Goal: Task Accomplishment & Management: Manage account settings

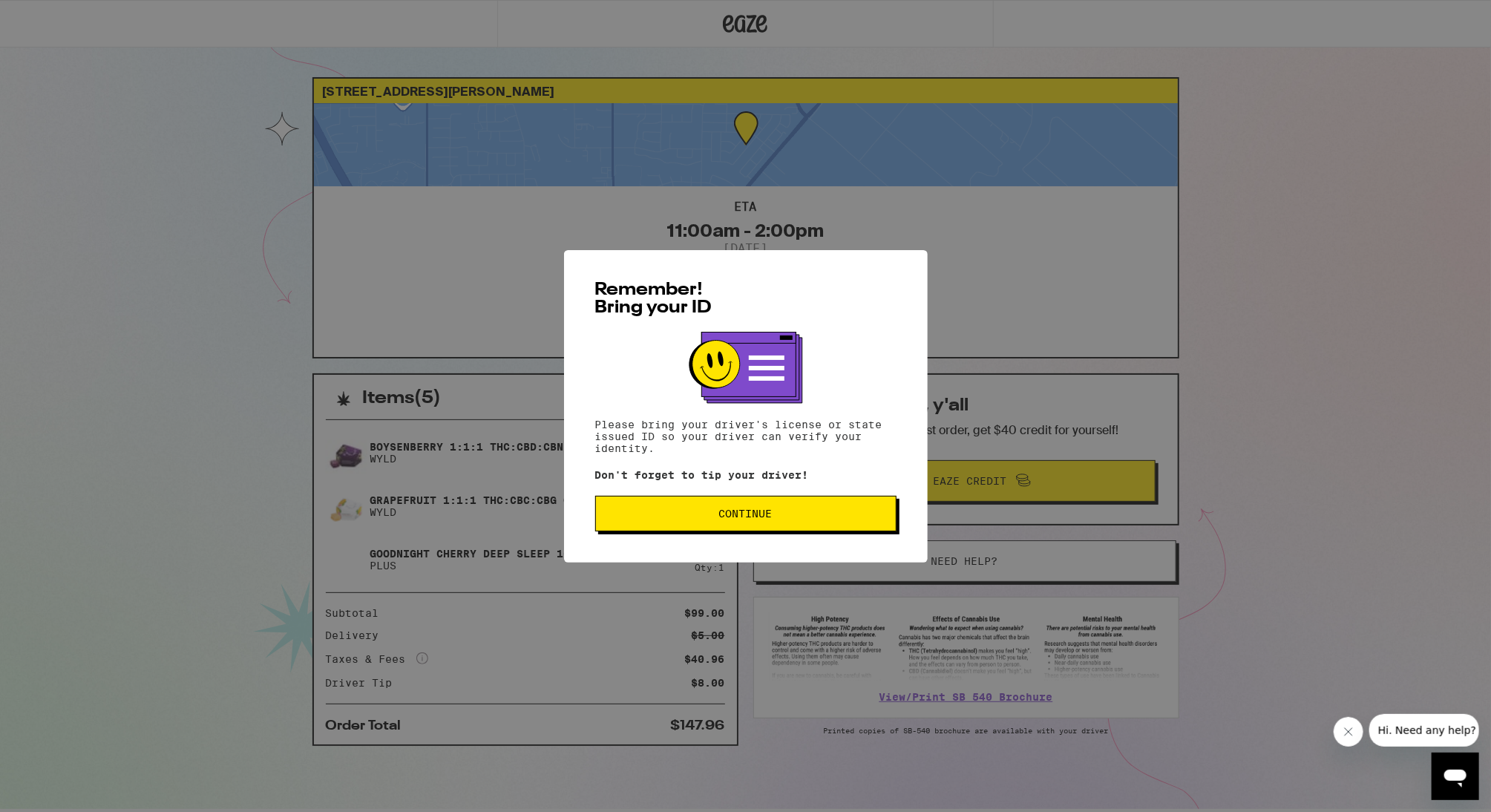
click at [795, 515] on span "Continue" at bounding box center [746, 514] width 276 height 11
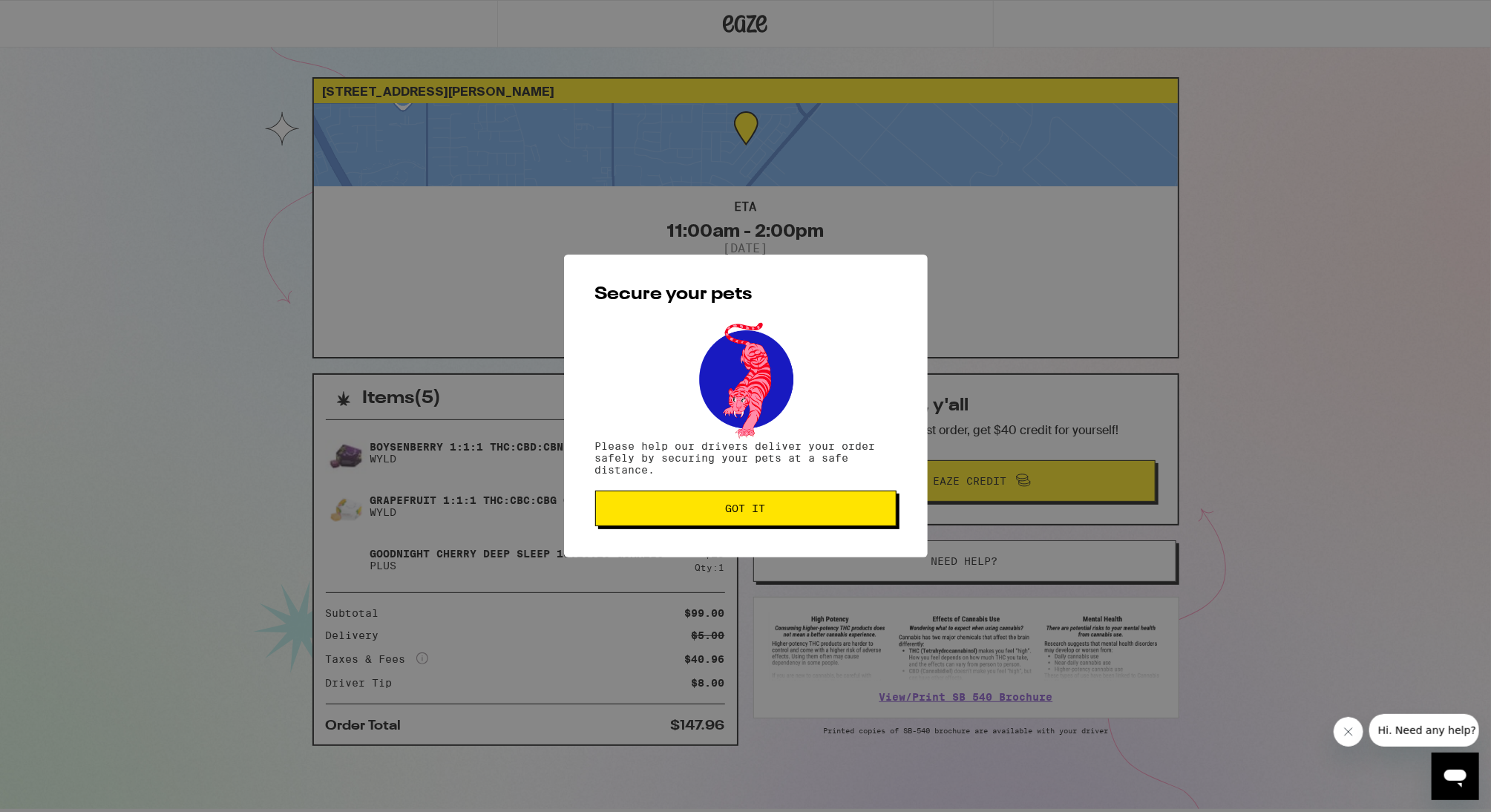
click at [798, 512] on span "Got it" at bounding box center [746, 508] width 276 height 11
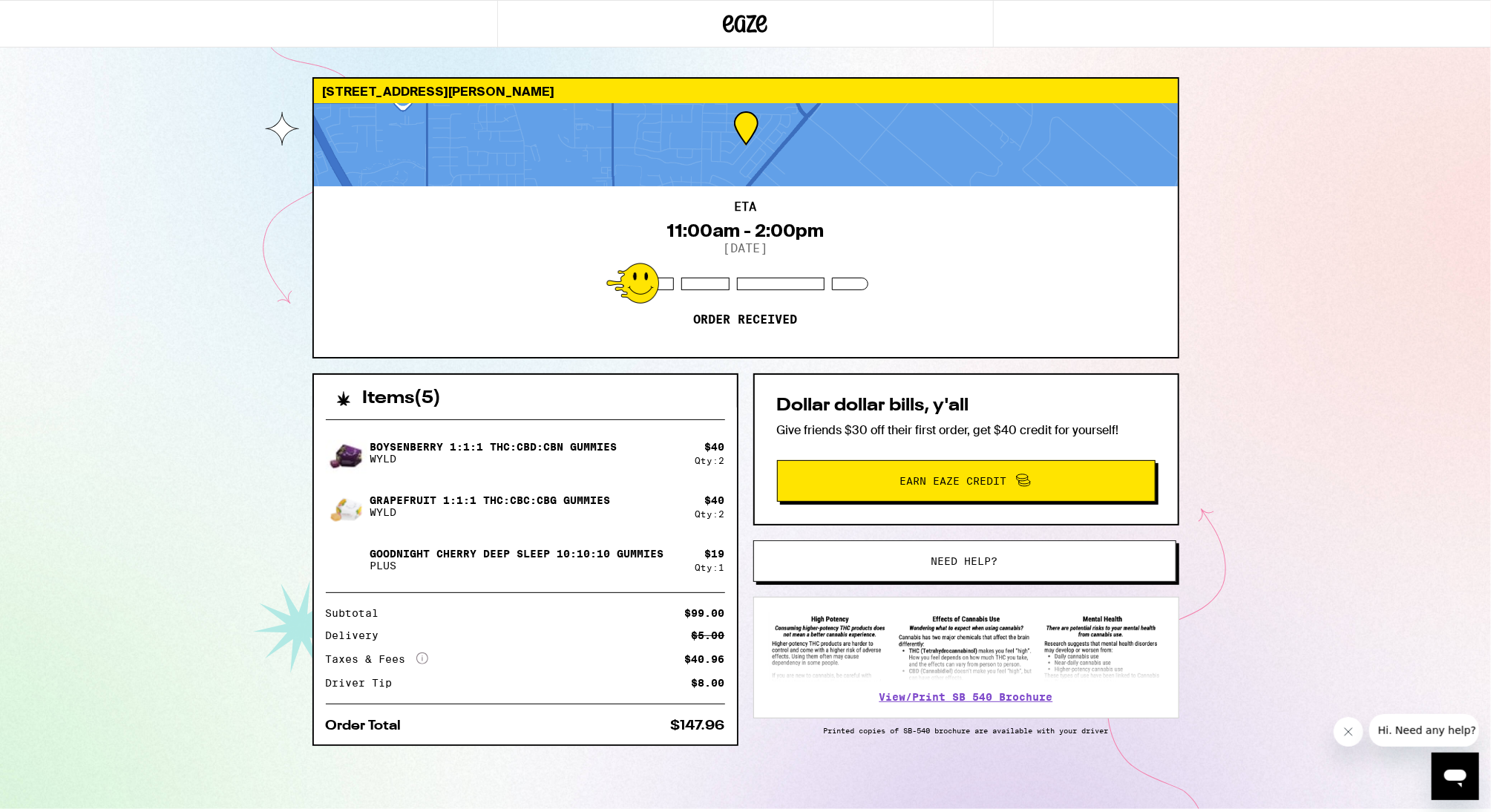
click at [1445, 774] on icon "Open messaging window" at bounding box center [1454, 778] width 22 height 18
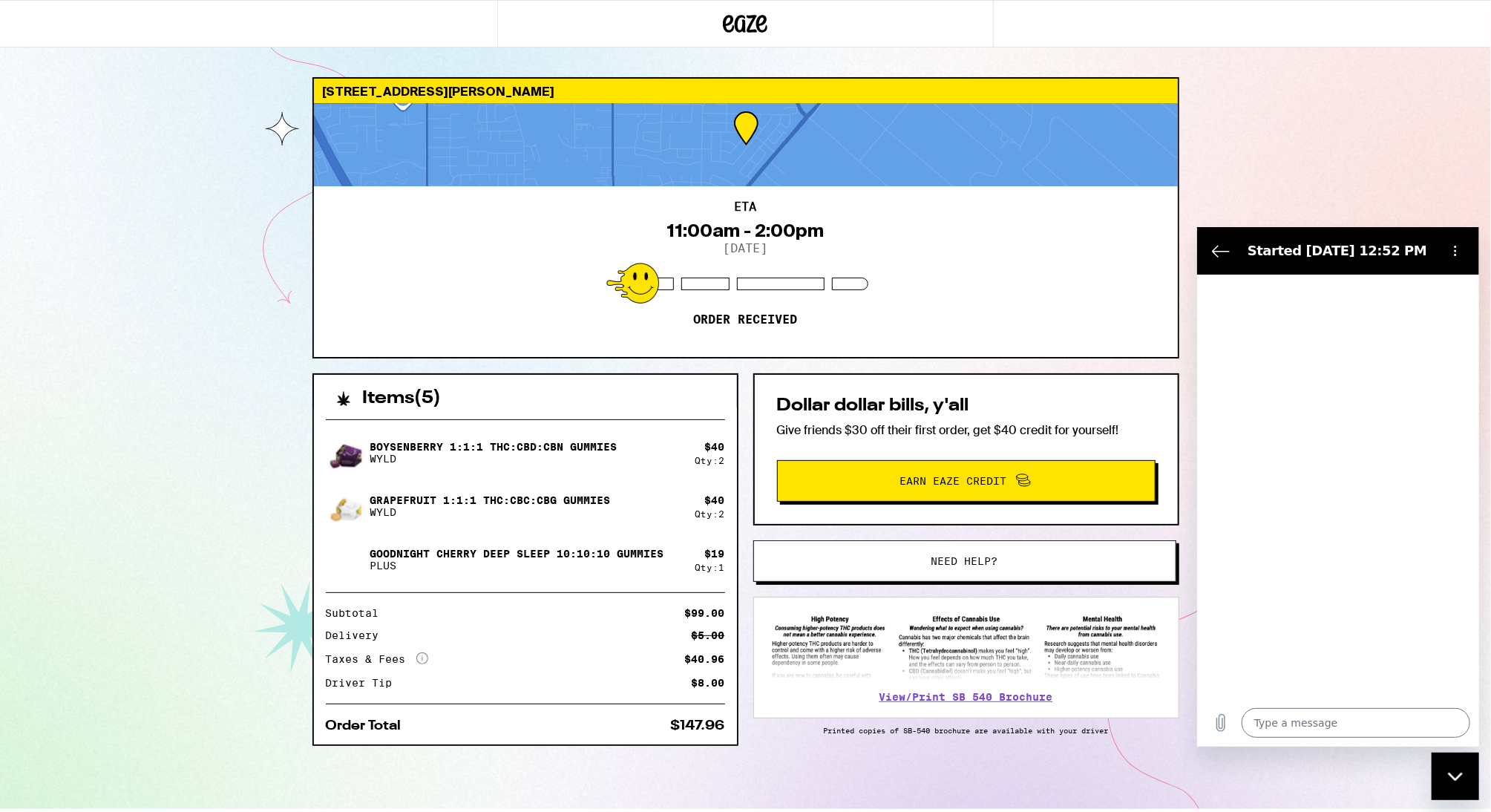
type textarea "x"
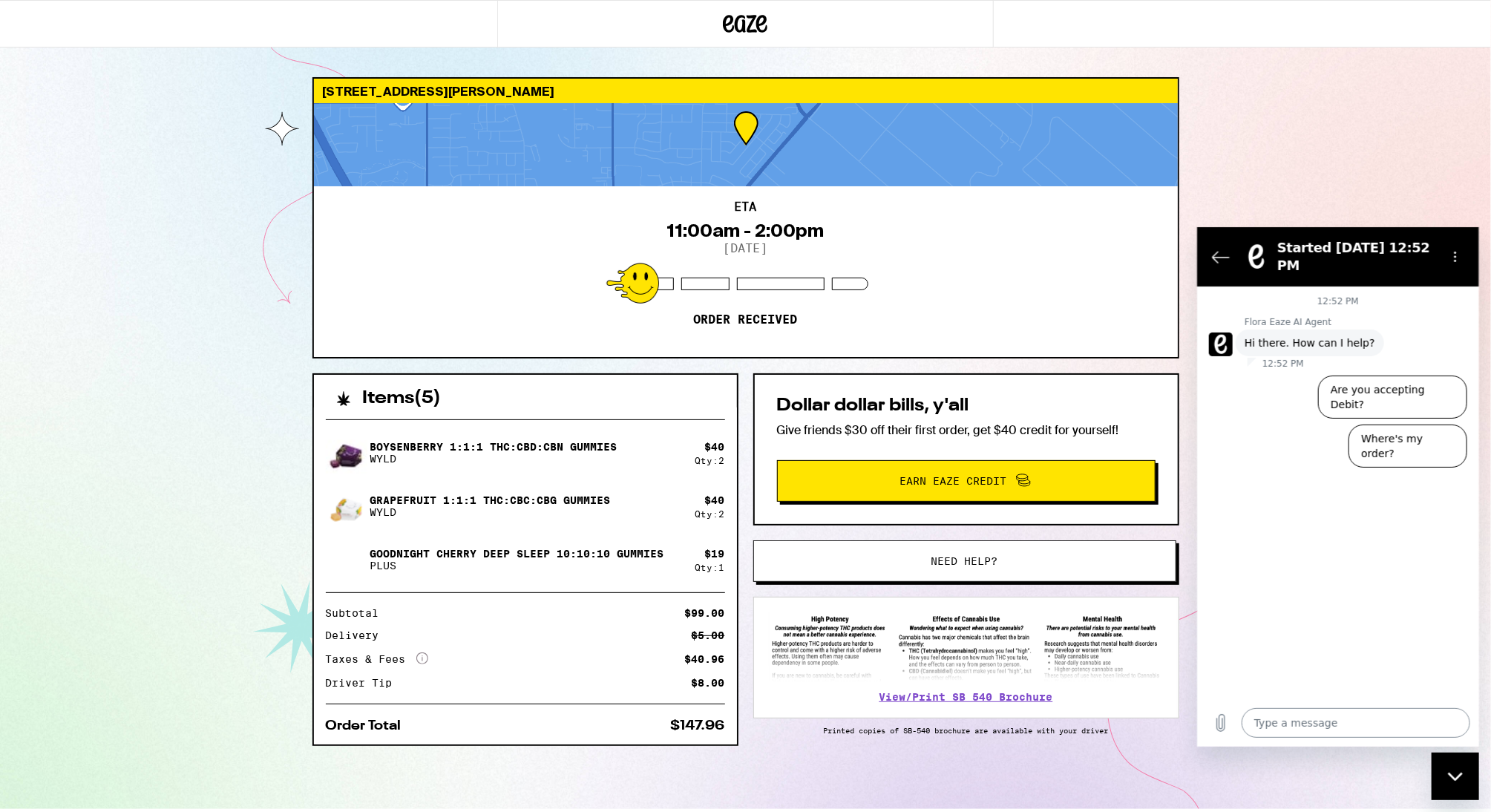
click at [1367, 721] on textarea at bounding box center [1355, 721] width 229 height 30
type textarea "a"
type textarea "x"
type textarea "an"
type textarea "x"
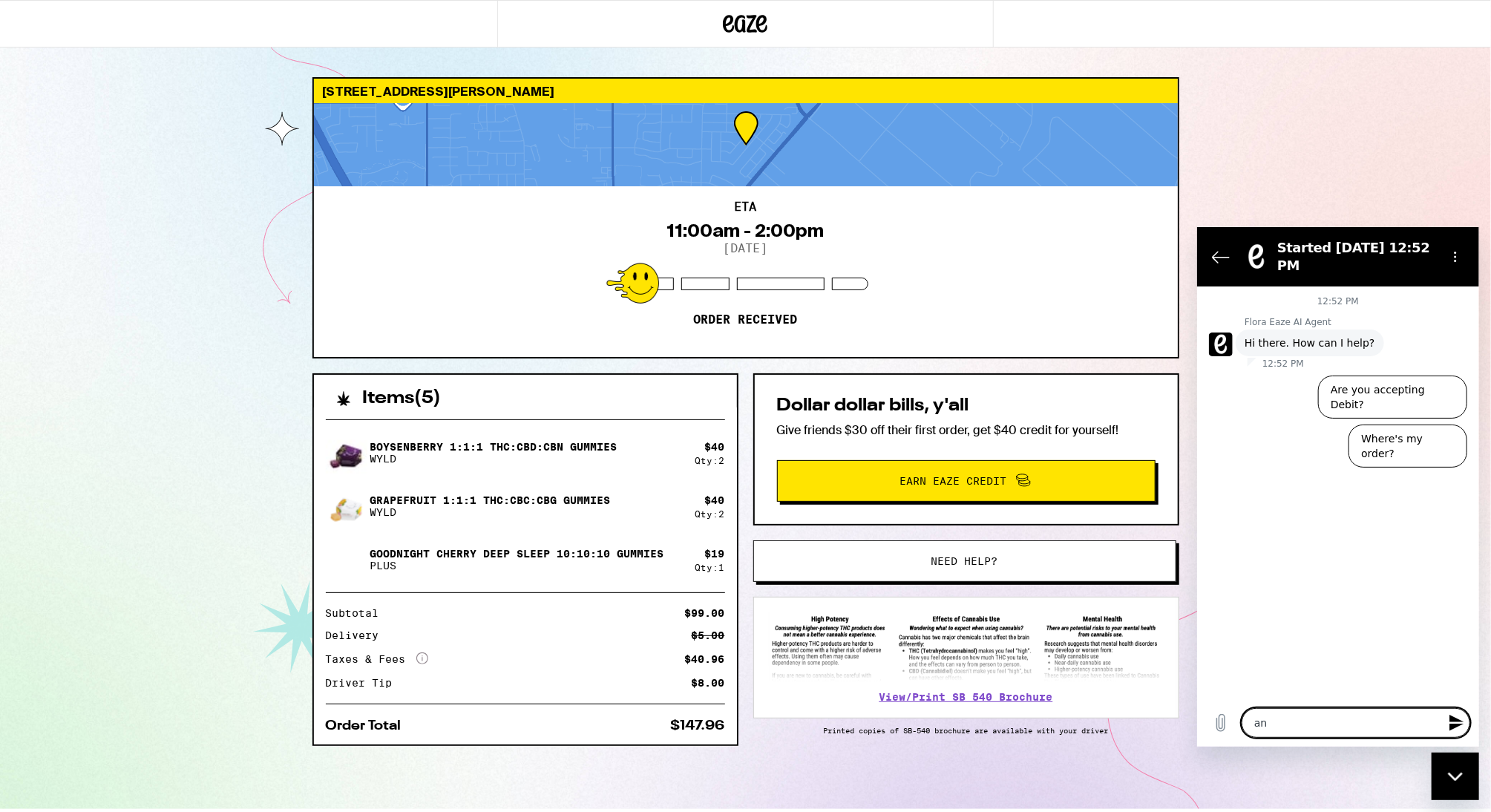
type textarea "a"
type textarea "x"
type textarea "c"
type textarea "x"
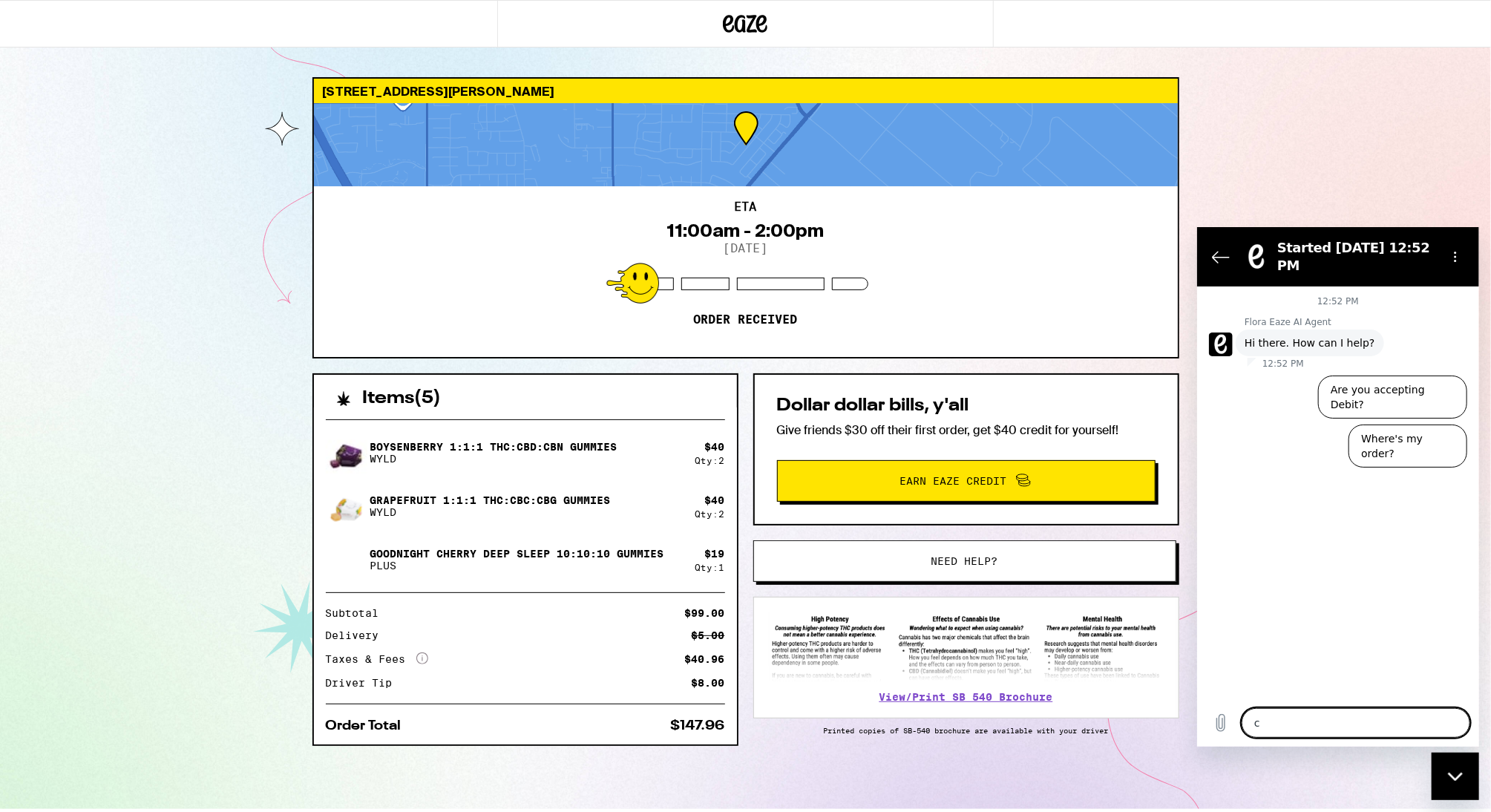
type textarea "ca"
type textarea "x"
type textarea "can"
type textarea "x"
type textarea "canc"
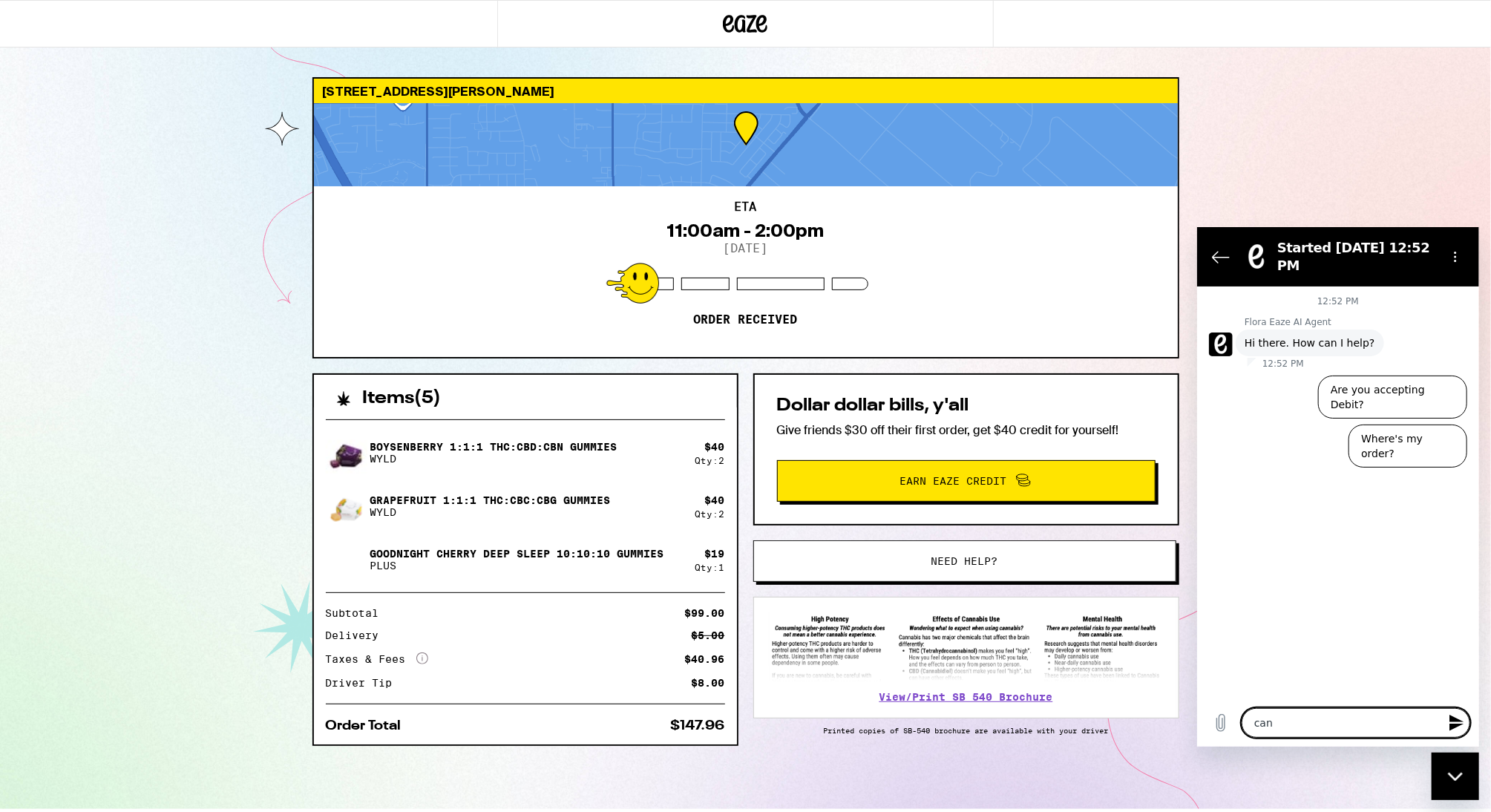
type textarea "x"
type textarea "cance"
type textarea "x"
type textarea "cancel"
type textarea "x"
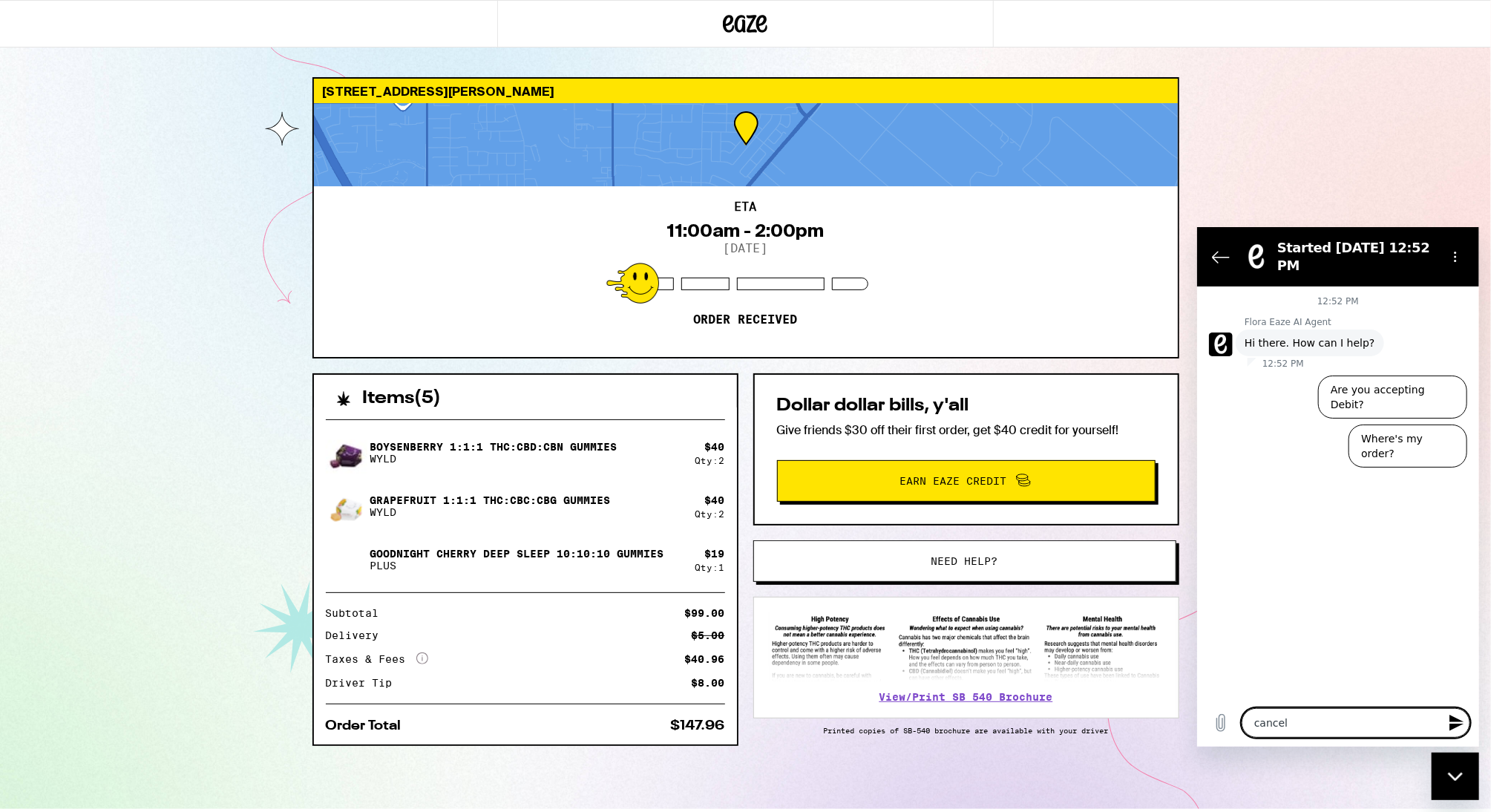
type textarea "cancel"
type textarea "x"
type textarea "cancel o"
type textarea "x"
type textarea "cancel or"
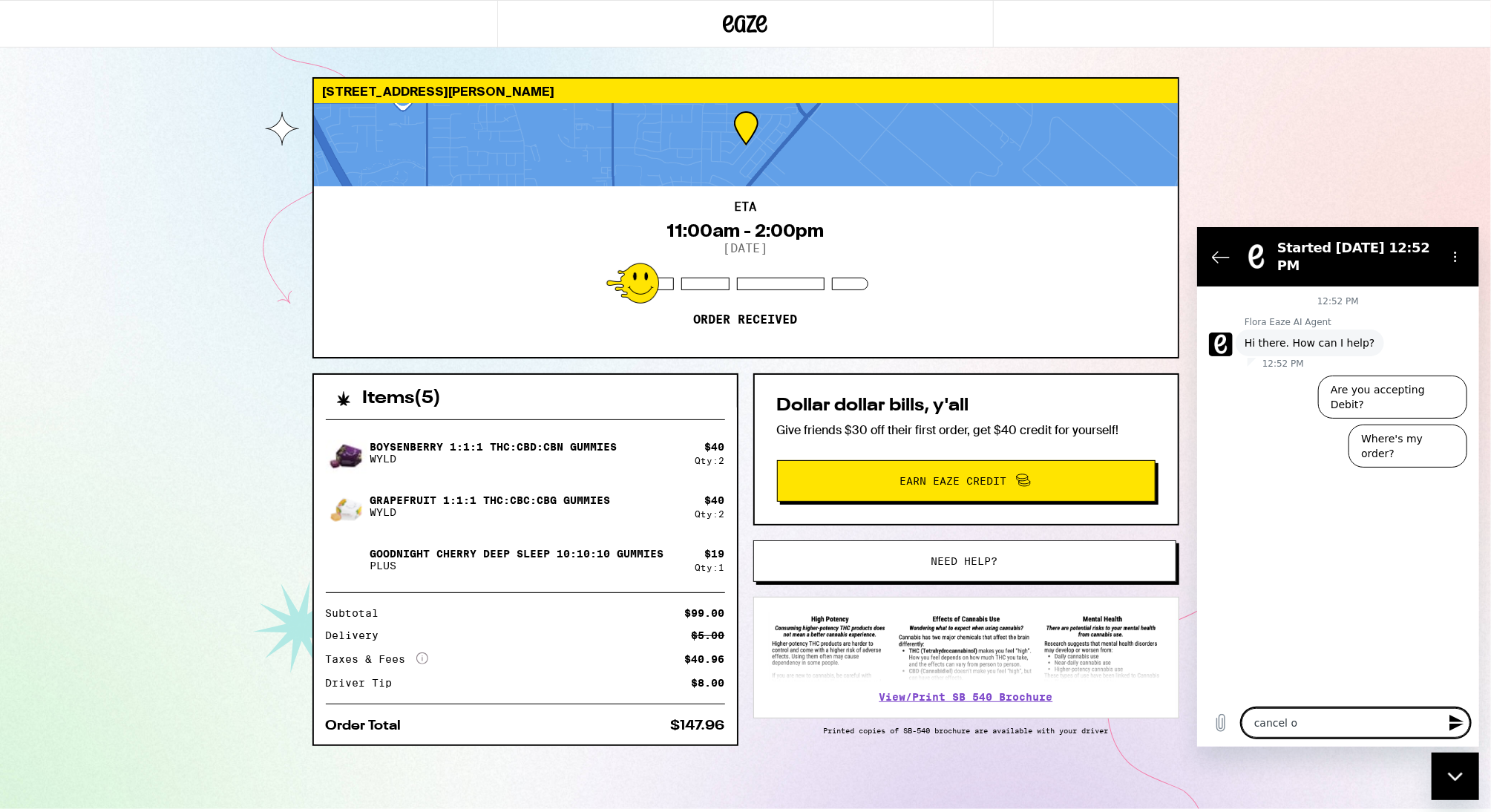
type textarea "x"
type textarea "cancel ord"
type textarea "x"
type textarea "cancel orde"
type textarea "x"
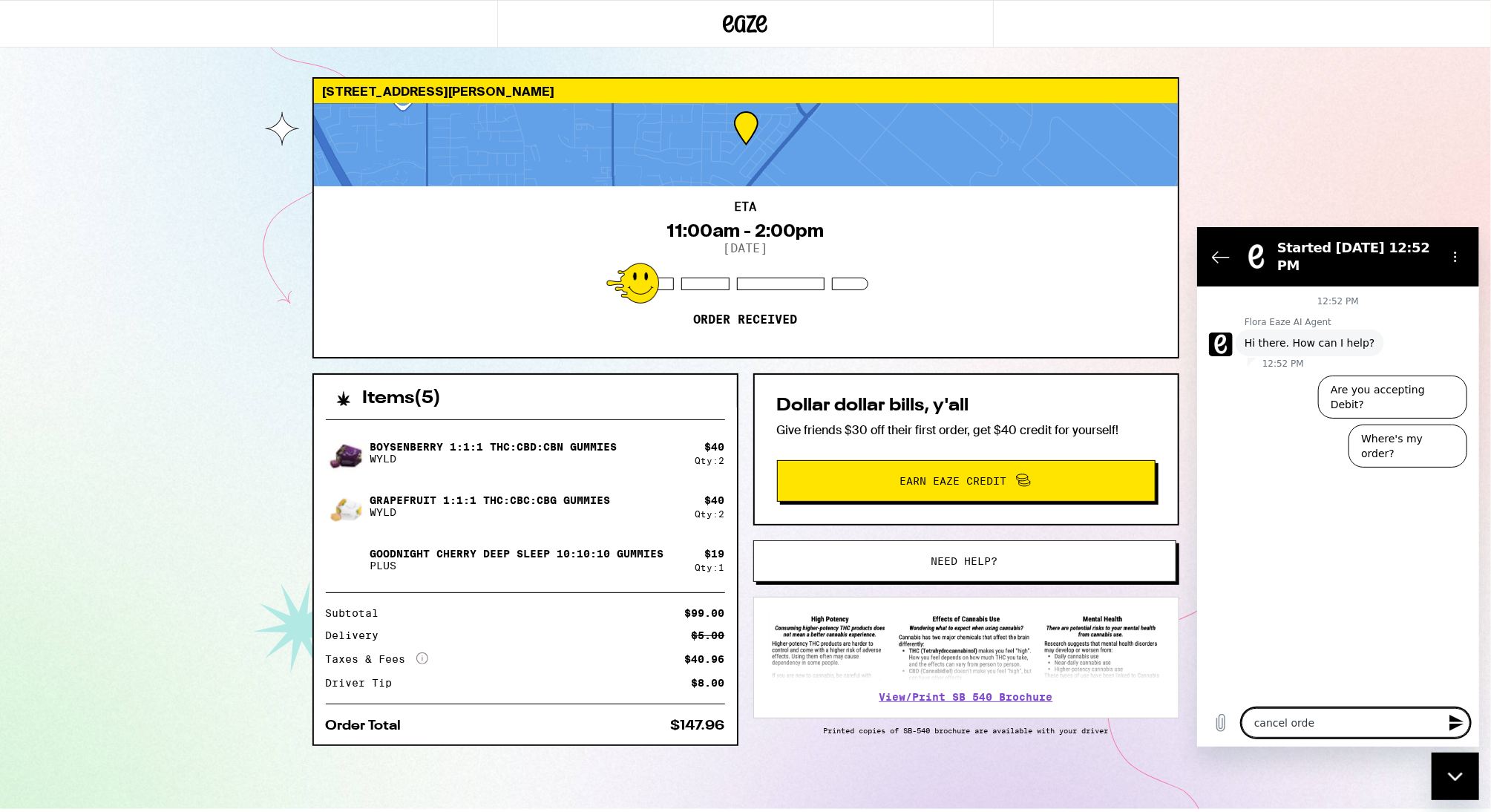
type textarea "cancel order"
type textarea "x"
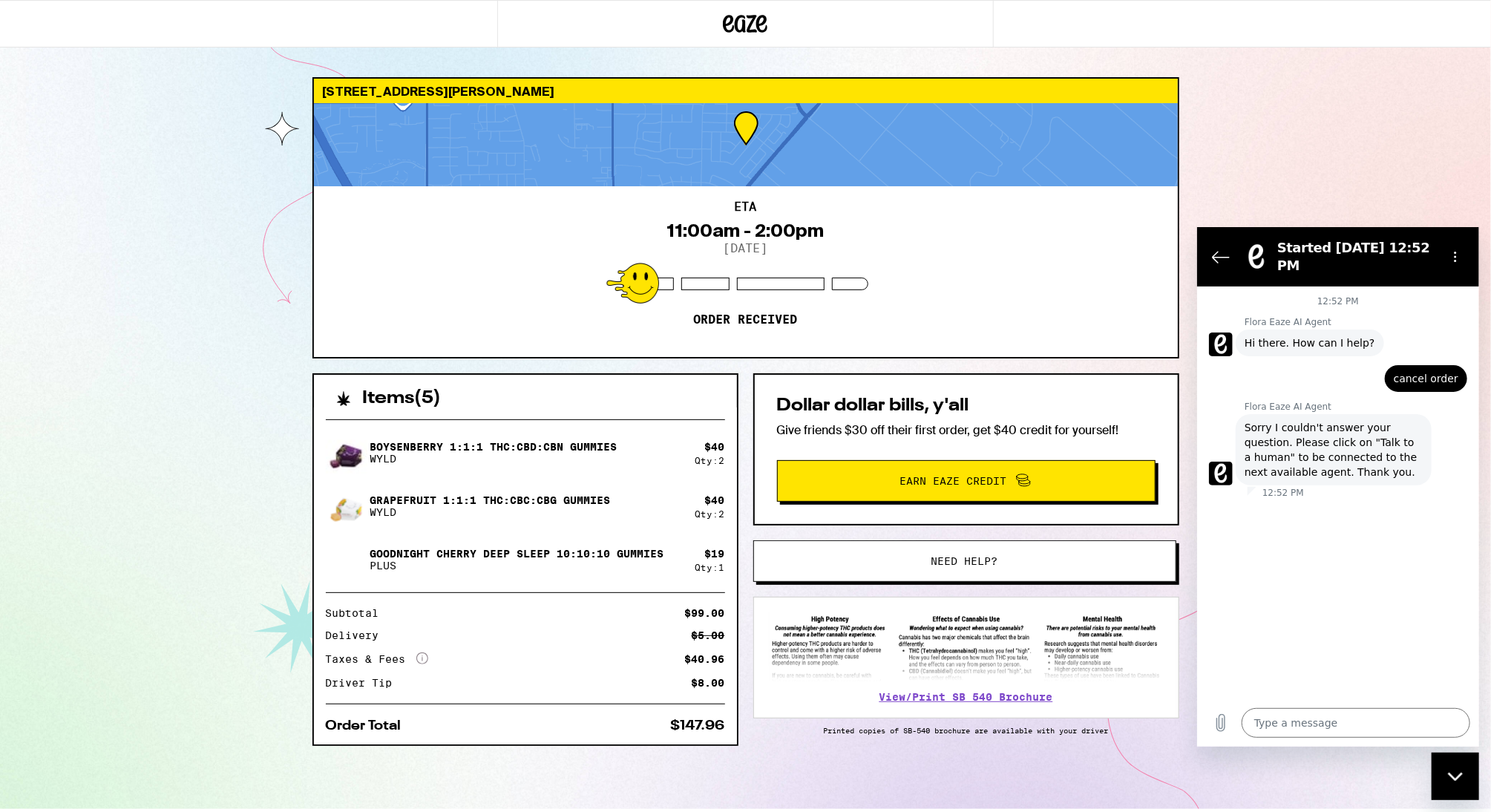
click at [1324, 547] on div "12:52 PM Flora Eaze AI Agent Flora Eaze AI Agent says: Hi there. How can I help…" at bounding box center [1337, 492] width 282 height 412
click at [1447, 780] on div "Close messaging window" at bounding box center [1455, 775] width 45 height 45
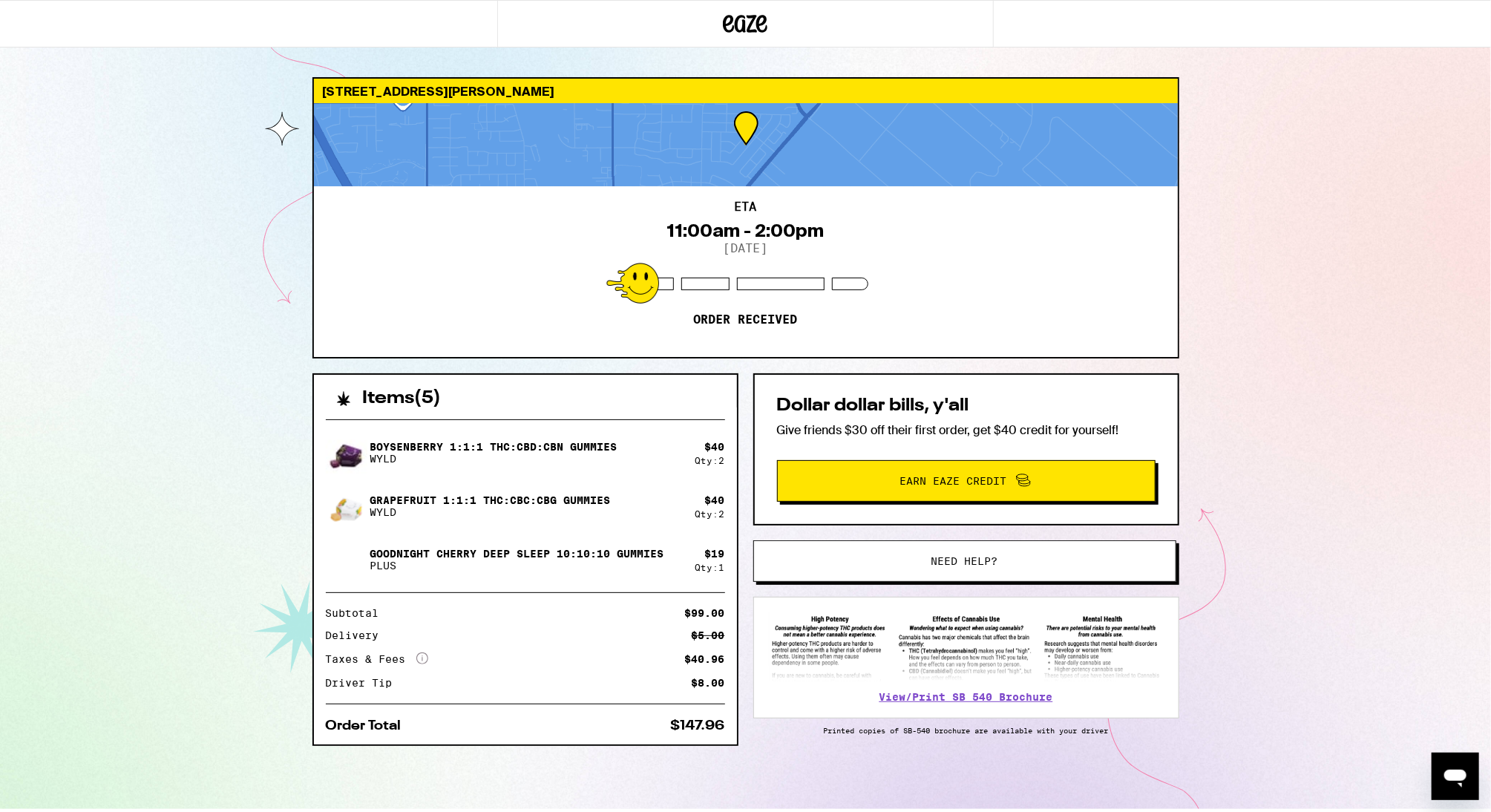
click at [1447, 780] on icon "Open messaging window" at bounding box center [1454, 775] width 27 height 27
type textarea "x"
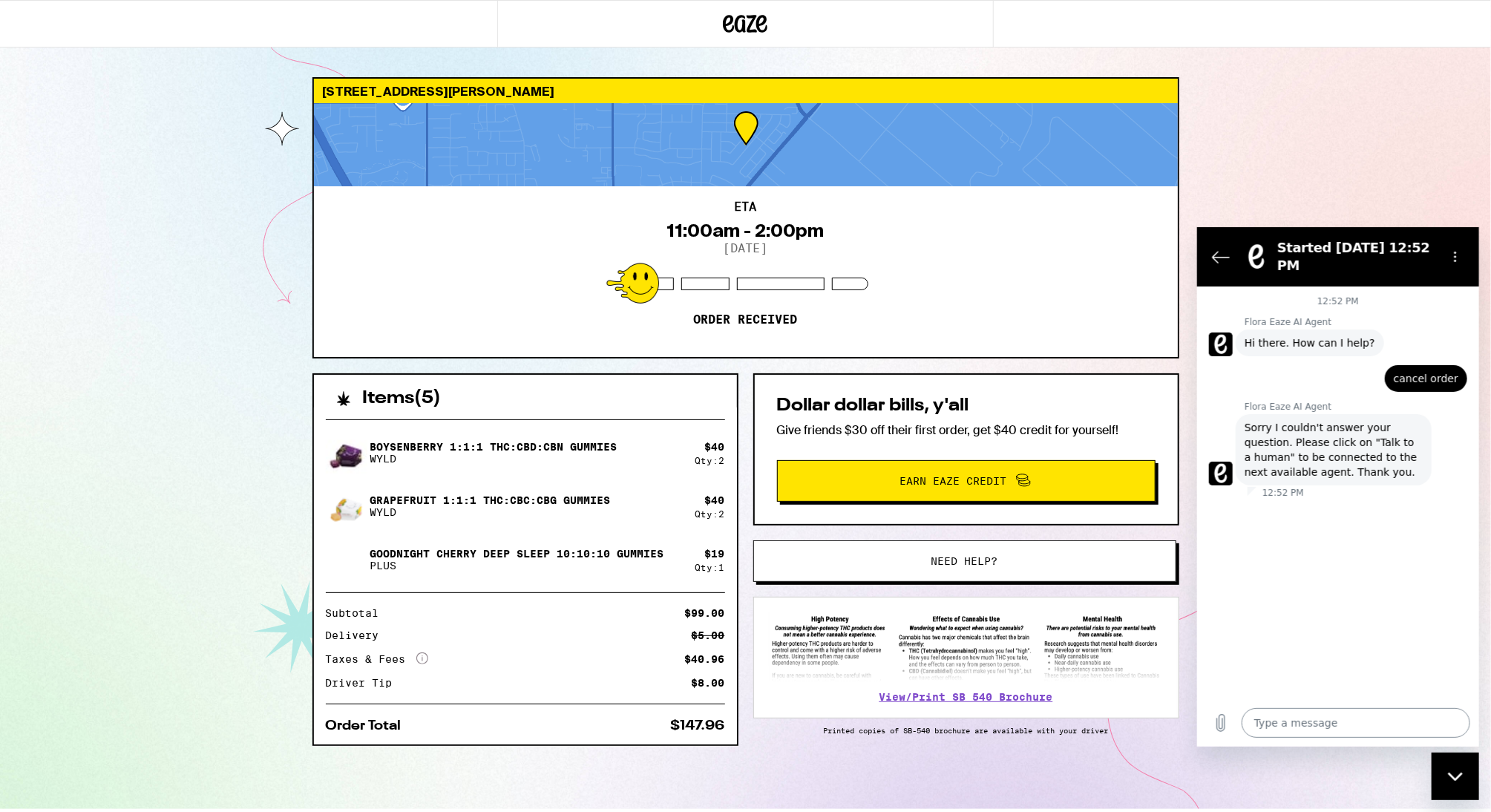
click at [1333, 726] on textarea at bounding box center [1355, 721] width 229 height 30
click at [1458, 254] on icon "Options menu" at bounding box center [1454, 255] width 12 height 12
click at [1364, 629] on div "12:52 PM Flora Eaze AI Agent Flora Eaze AI Agent says: Hi there. How can I help…" at bounding box center [1337, 492] width 282 height 412
click at [1291, 704] on div "Type a message x" at bounding box center [1337, 721] width 282 height 48
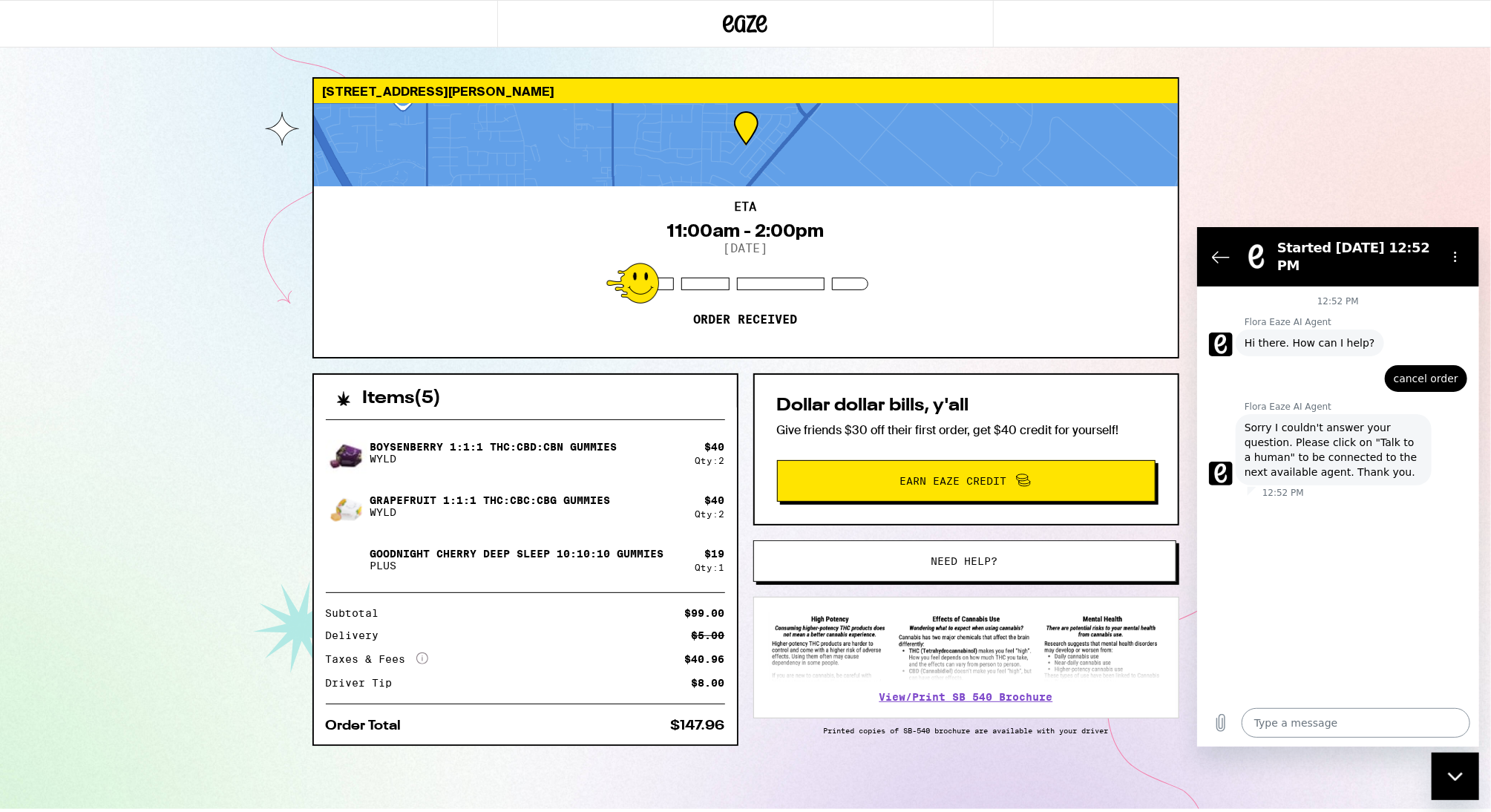
click at [1309, 715] on textarea at bounding box center [1355, 721] width 229 height 30
type textarea "t"
type textarea "x"
type textarea "ta"
type textarea "x"
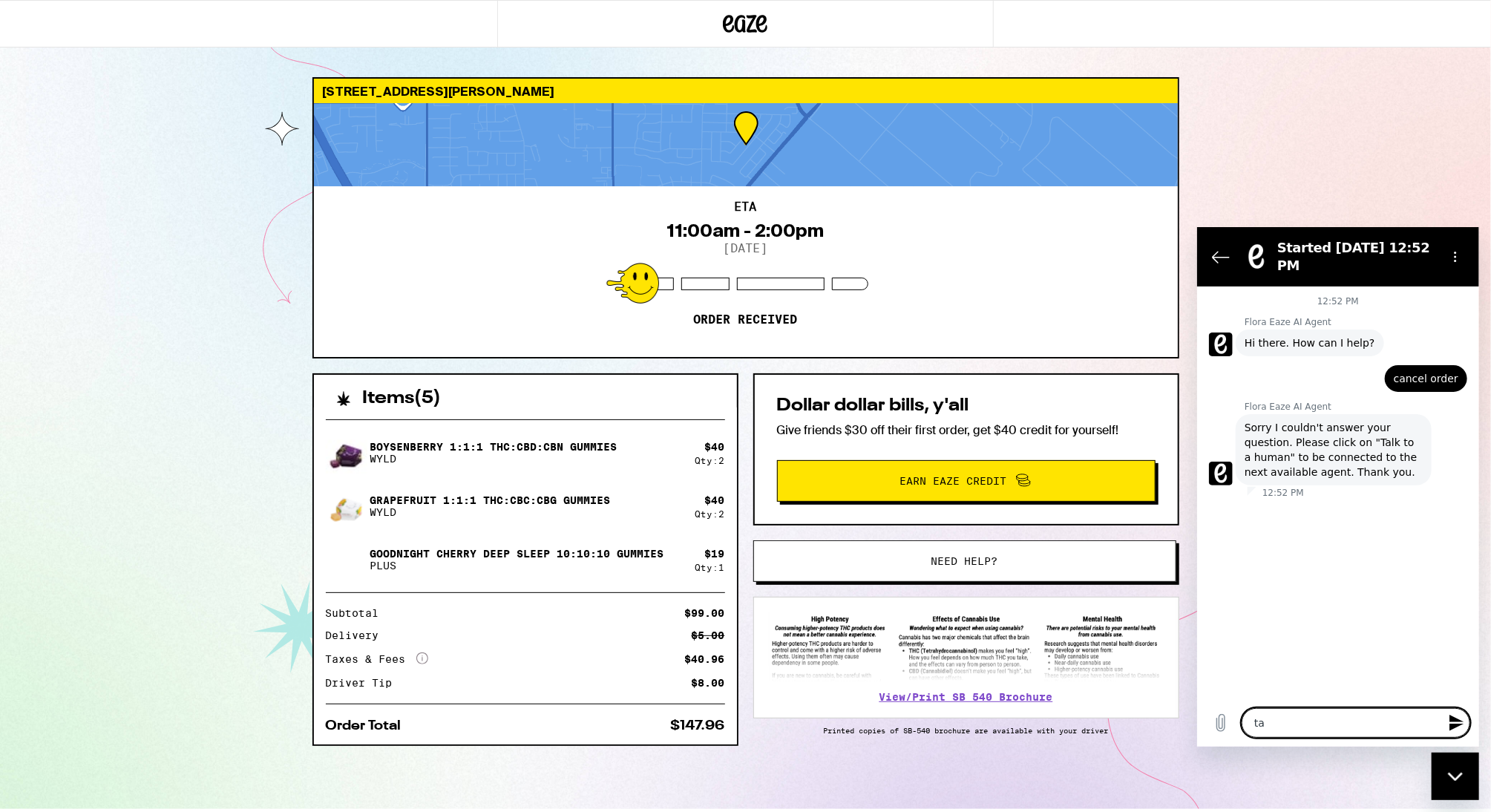
type textarea "tal"
type textarea "x"
type textarea "talk"
type textarea "x"
type textarea "talk"
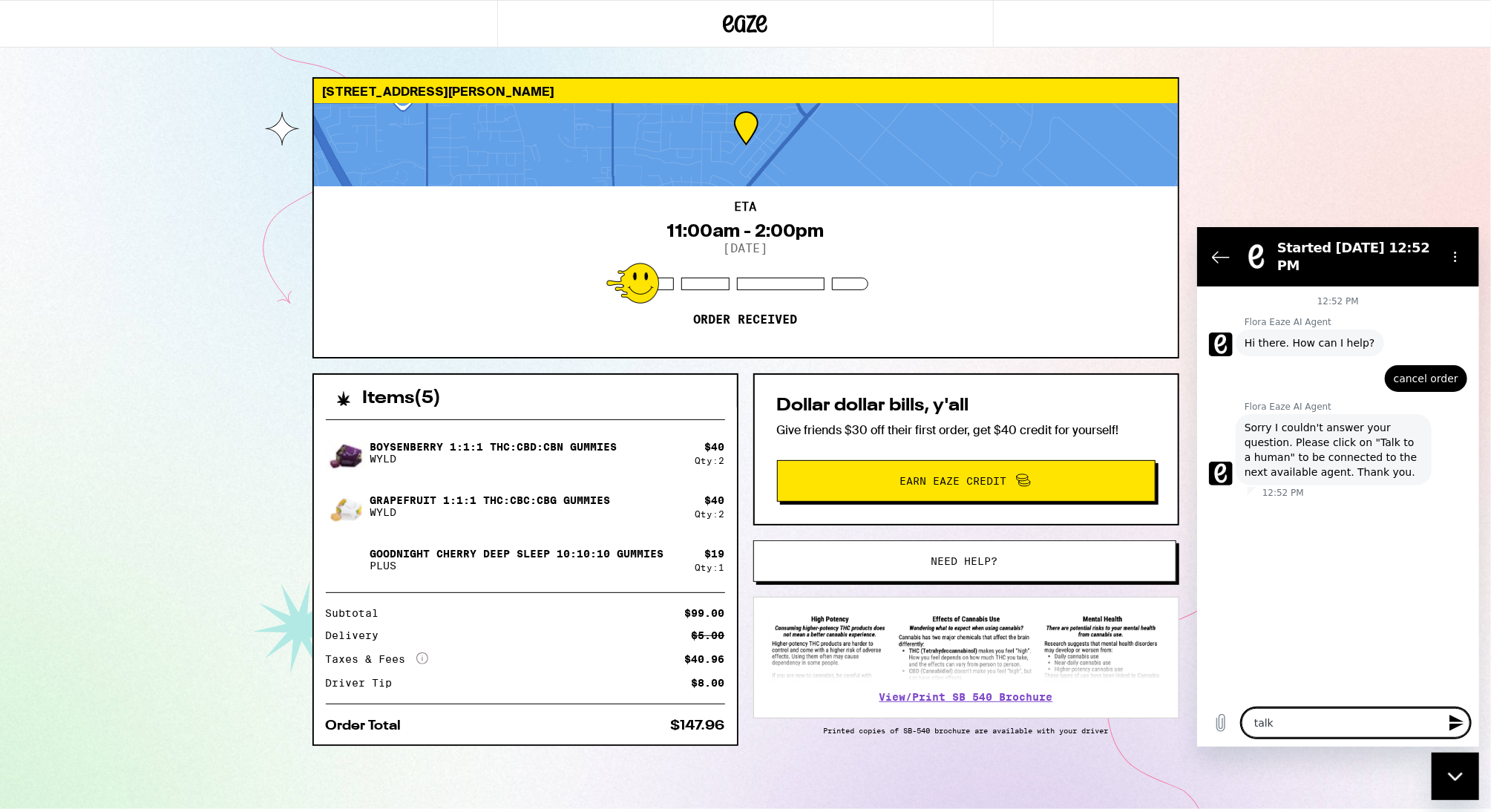
type textarea "x"
type textarea "talk t"
type textarea "x"
type textarea "talk to"
type textarea "x"
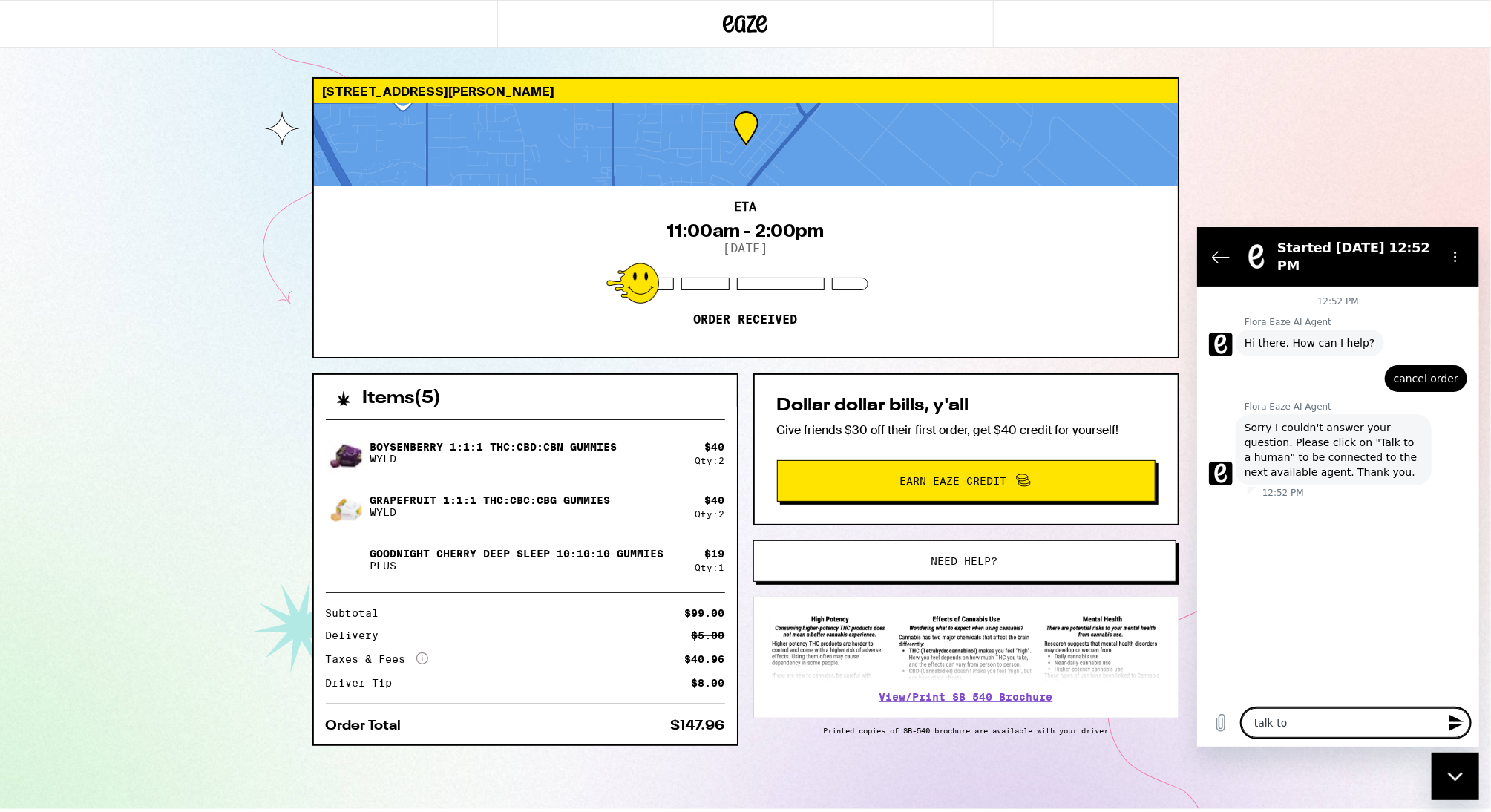
type textarea "talk to"
type textarea "x"
type textarea "talk to a"
type textarea "x"
type textarea "talk to a"
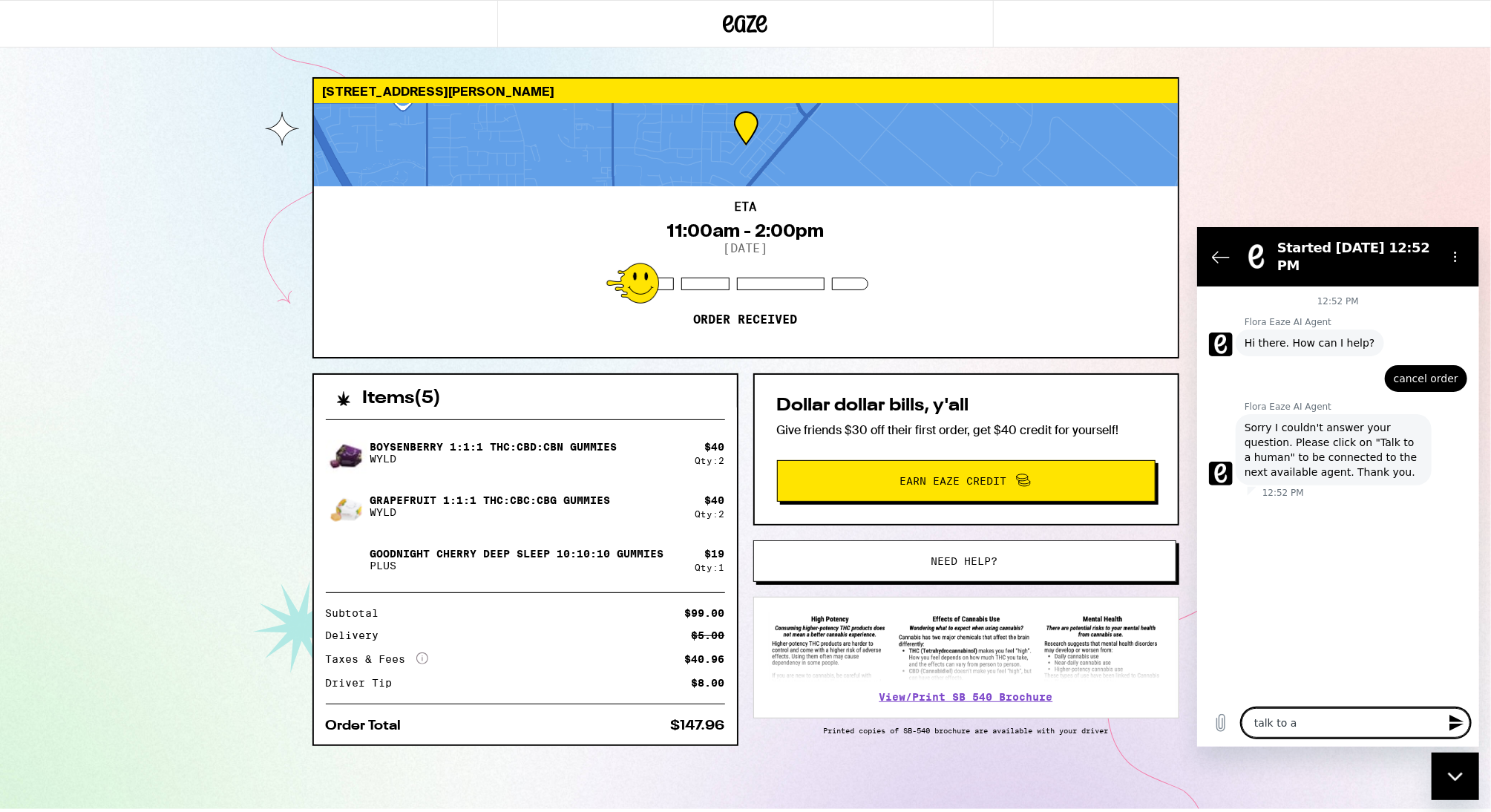
type textarea "x"
type textarea "talk to a h"
type textarea "x"
type textarea "talk to a hu"
type textarea "x"
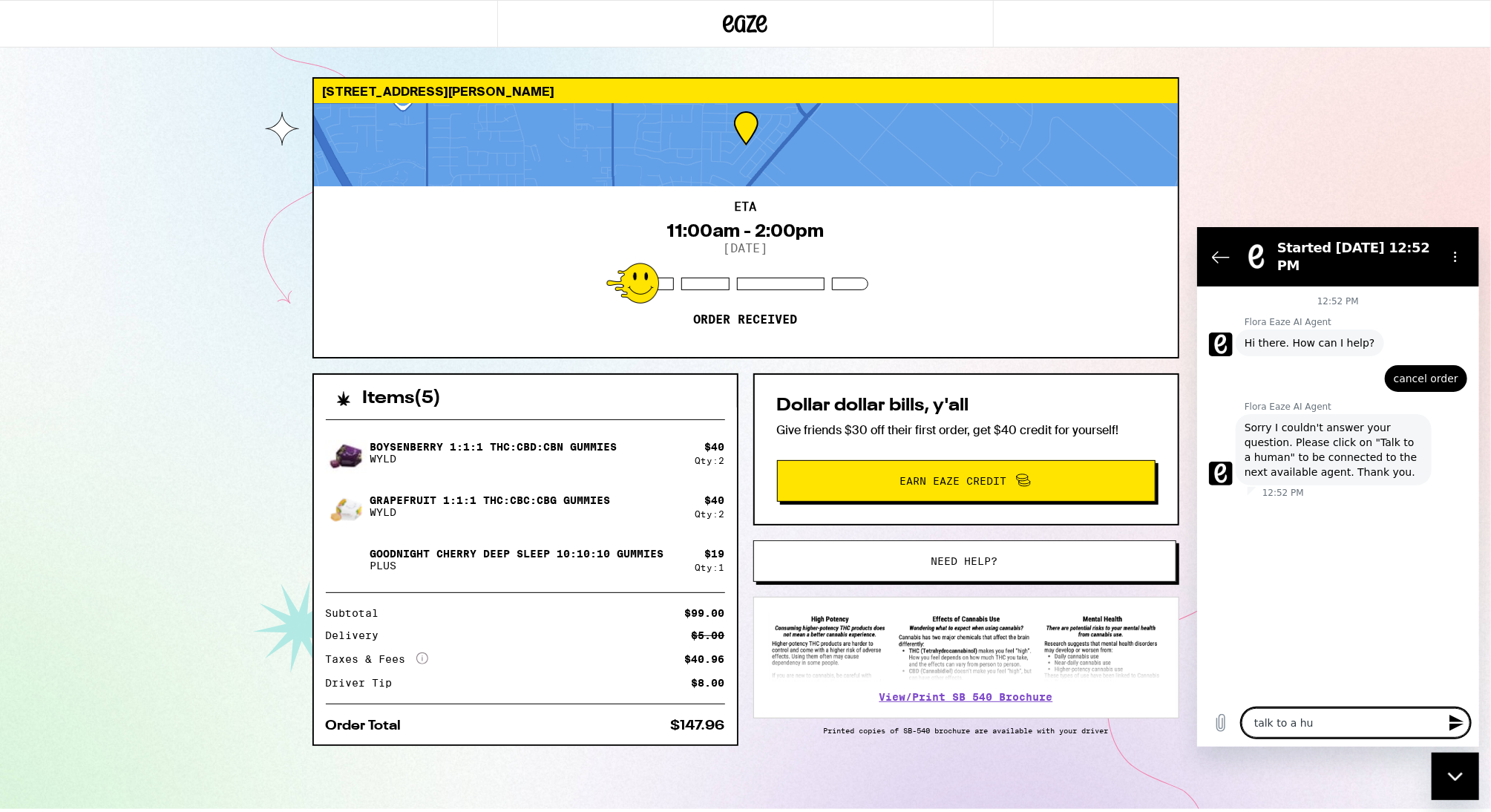
type textarea "talk to a hum"
type textarea "x"
type textarea "talk to a huma"
type textarea "x"
type textarea "talk to a human"
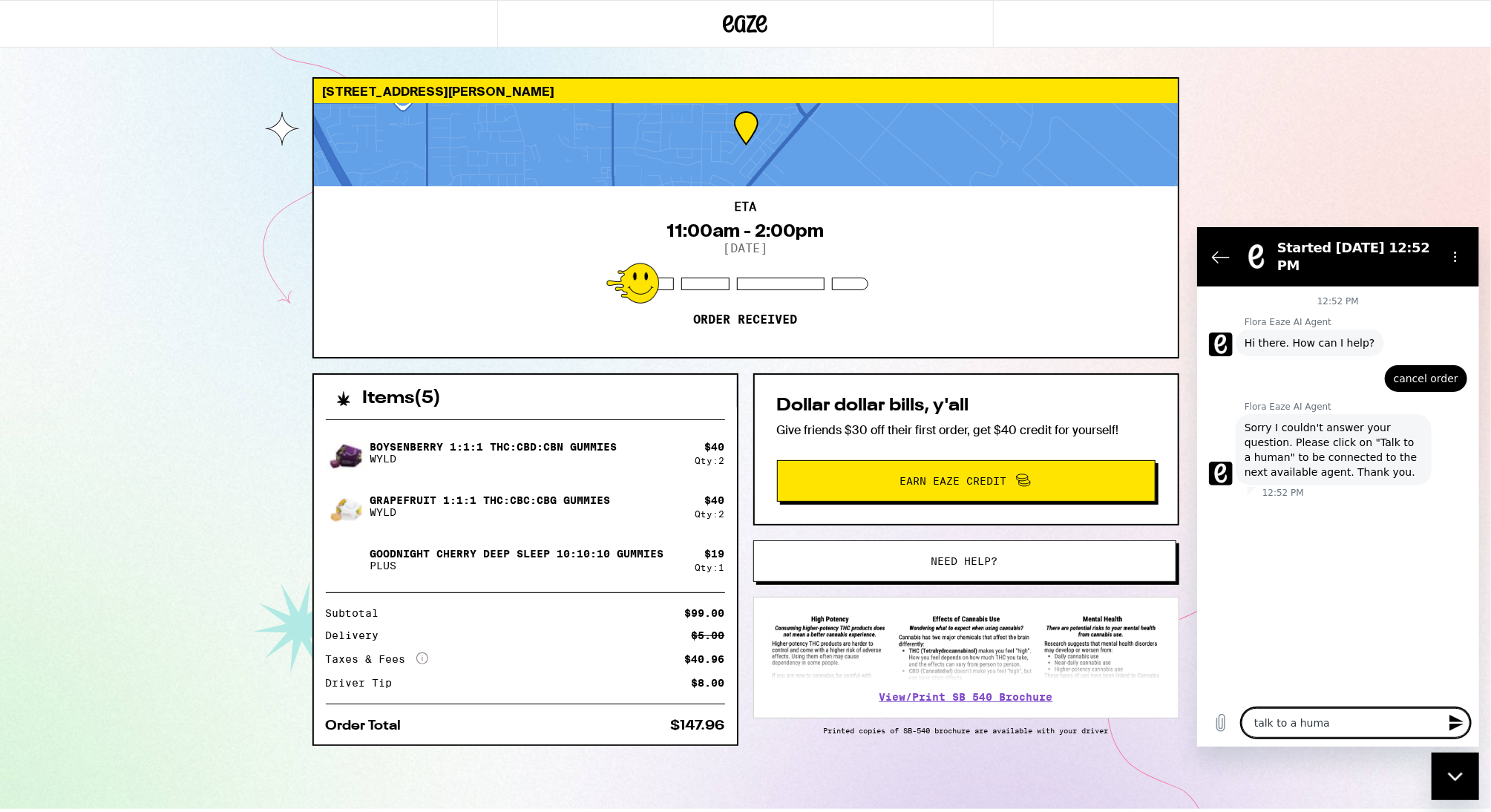
type textarea "x"
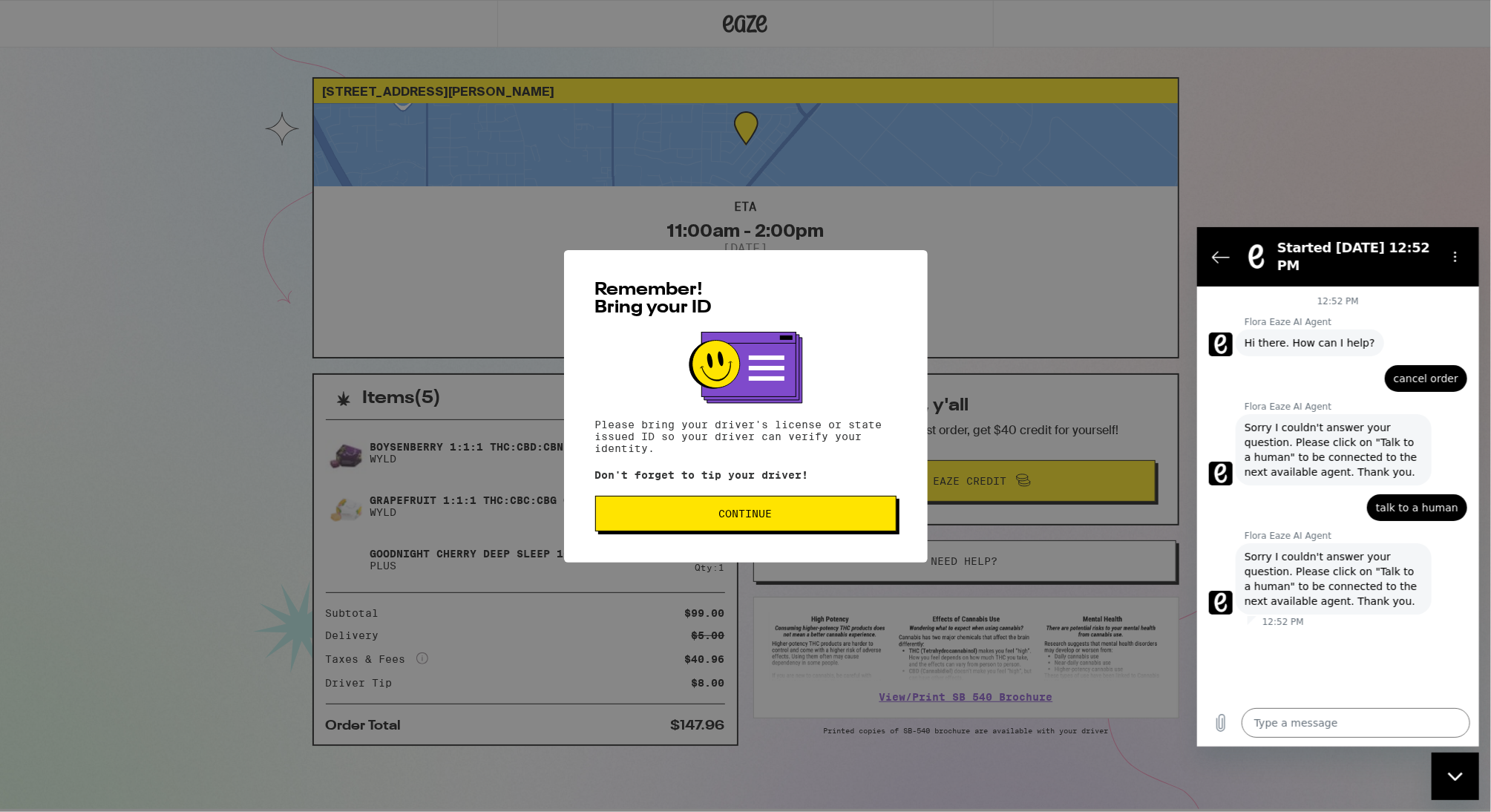
click at [802, 510] on button "Continue" at bounding box center [746, 514] width 301 height 36
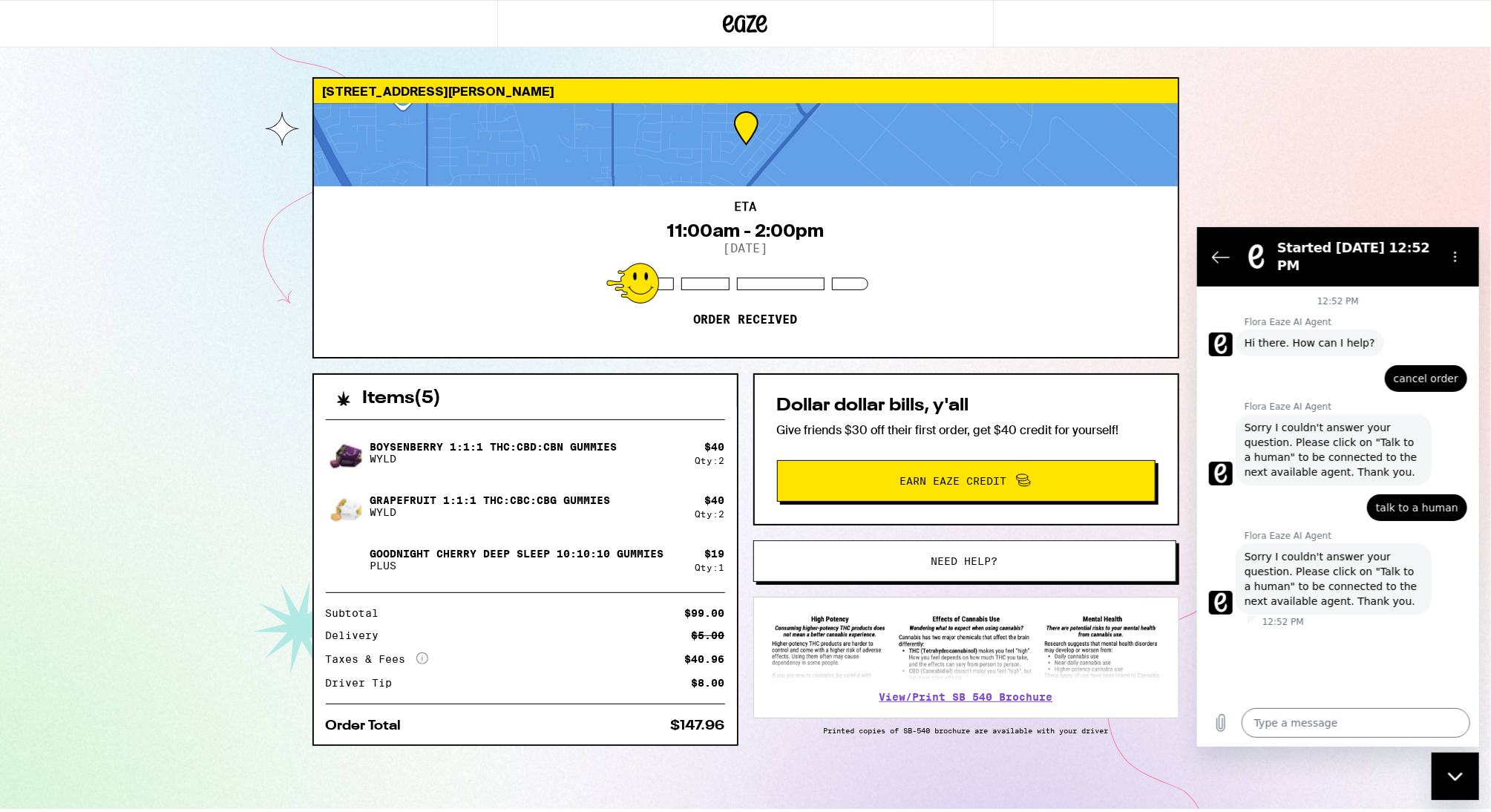
click at [1377, 427] on span "Sorry I couldn't answer your question. Please click on "Talk to a human" to be …" at bounding box center [1332, 449] width 178 height 59
click at [1454, 255] on circle "Options menu" at bounding box center [1455, 256] width 2 height 2
click at [1432, 303] on label "Toggle sound notifications" at bounding box center [1435, 300] width 30 height 15
click at [1432, 303] on input "Toggle sound notifications" at bounding box center [1435, 300] width 30 height 15
checkbox input "false"
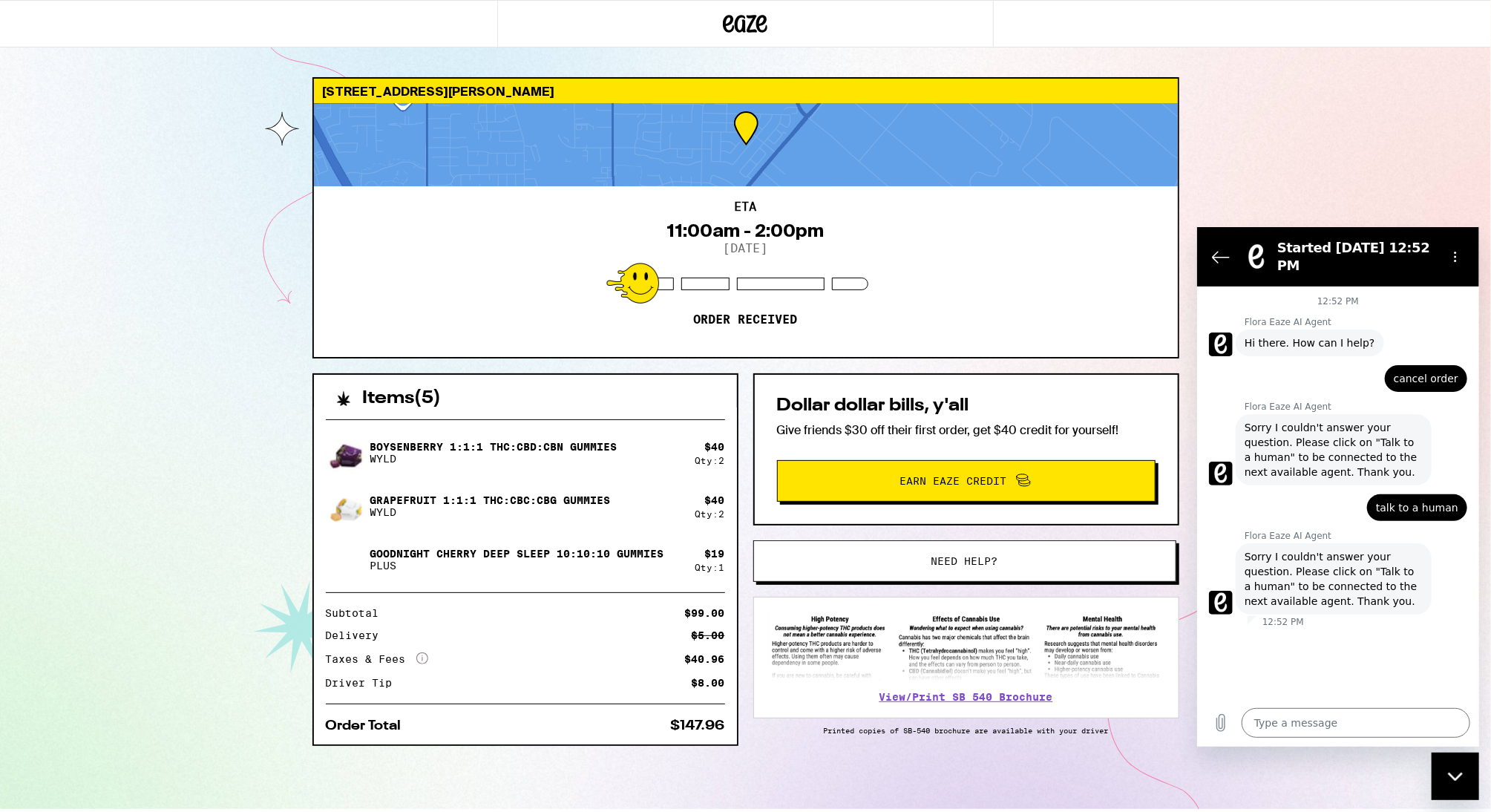
click at [1432, 303] on div "12:52 PM" at bounding box center [1337, 300] width 282 height 12
click at [1454, 778] on icon "Close messaging window" at bounding box center [1453, 774] width 15 height 8
type textarea "x"
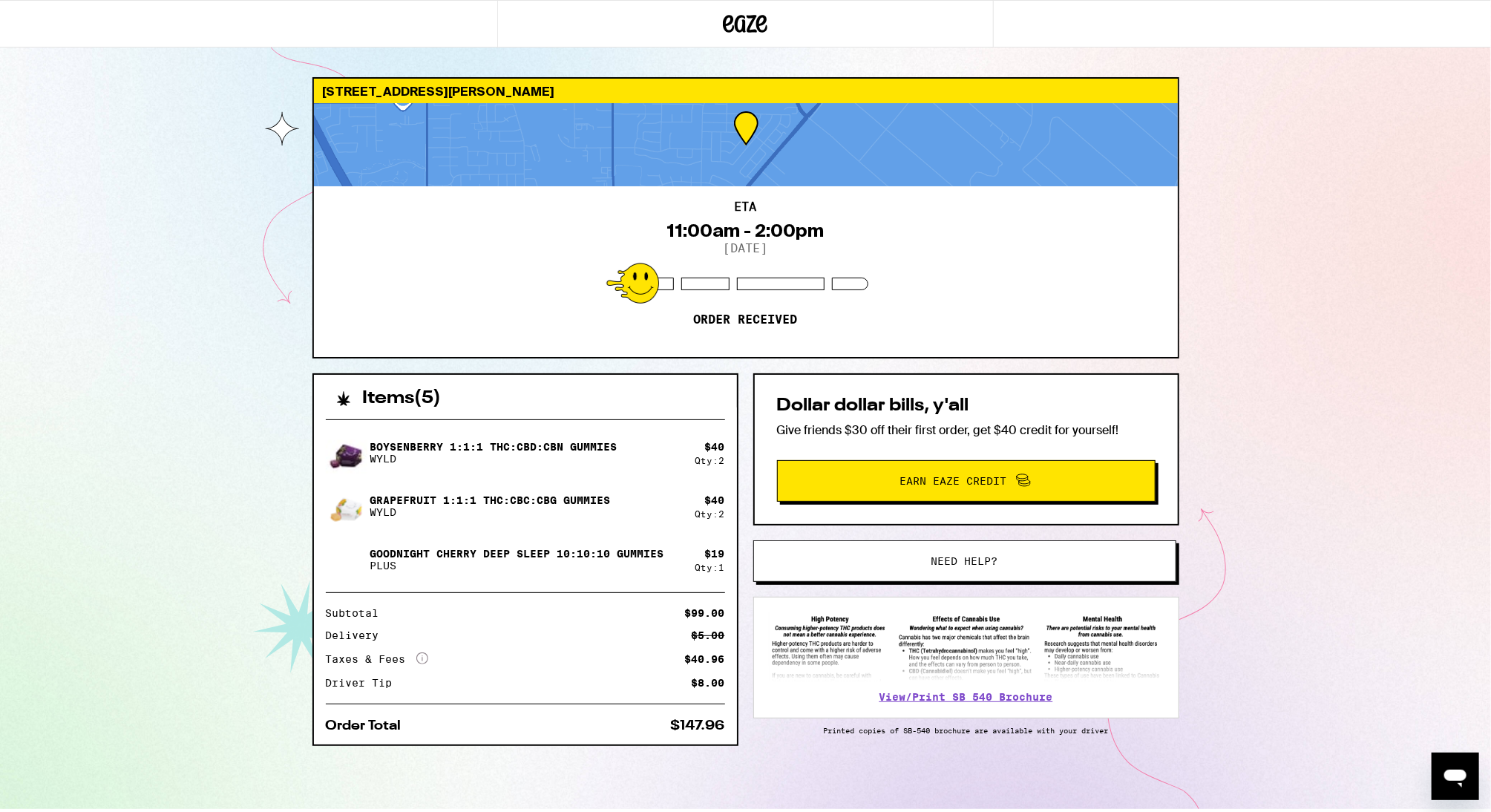
click at [985, 559] on span "Need help?" at bounding box center [965, 561] width 66 height 11
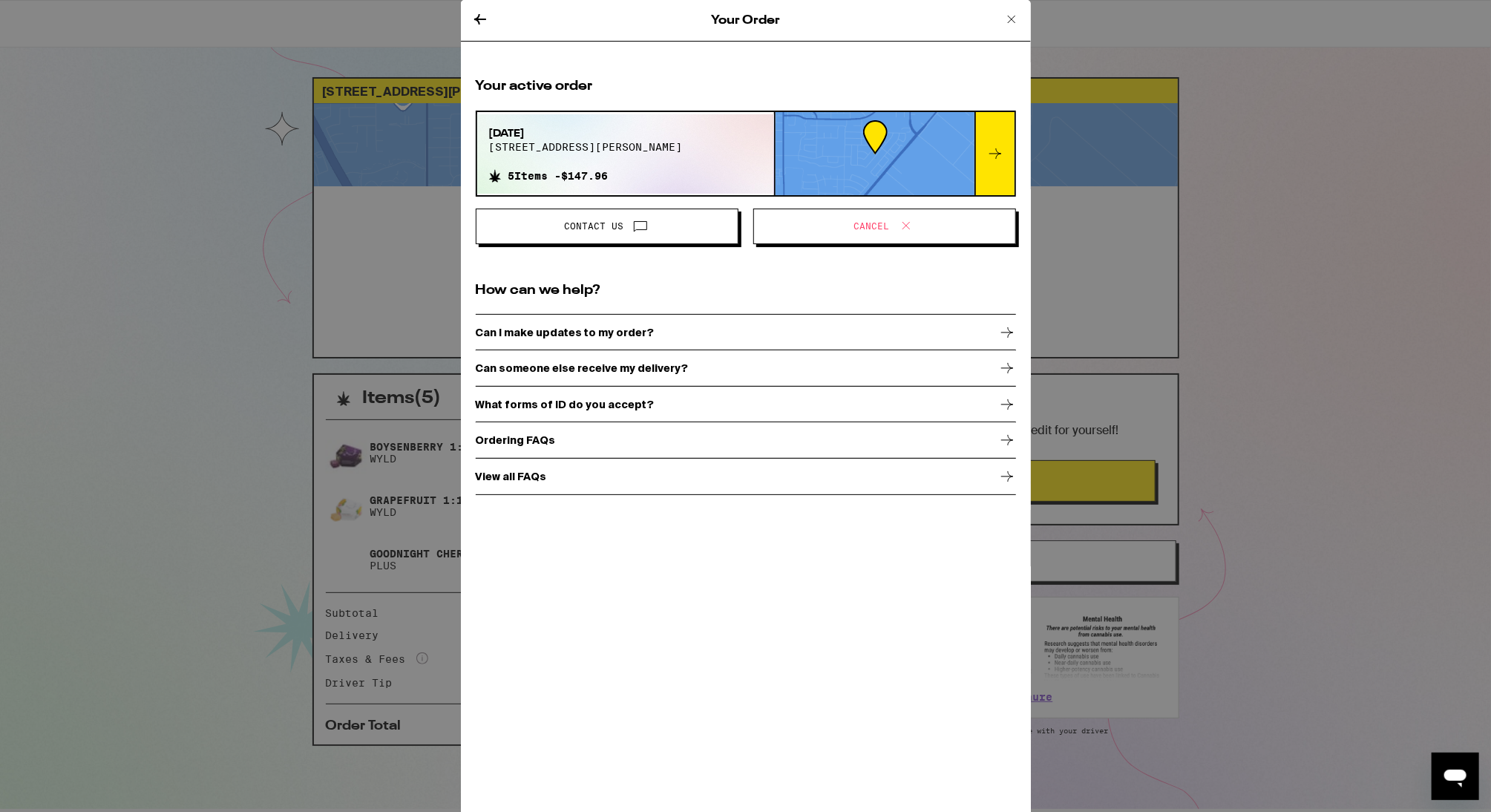
click at [870, 234] on span "Cancel" at bounding box center [884, 227] width 238 height 20
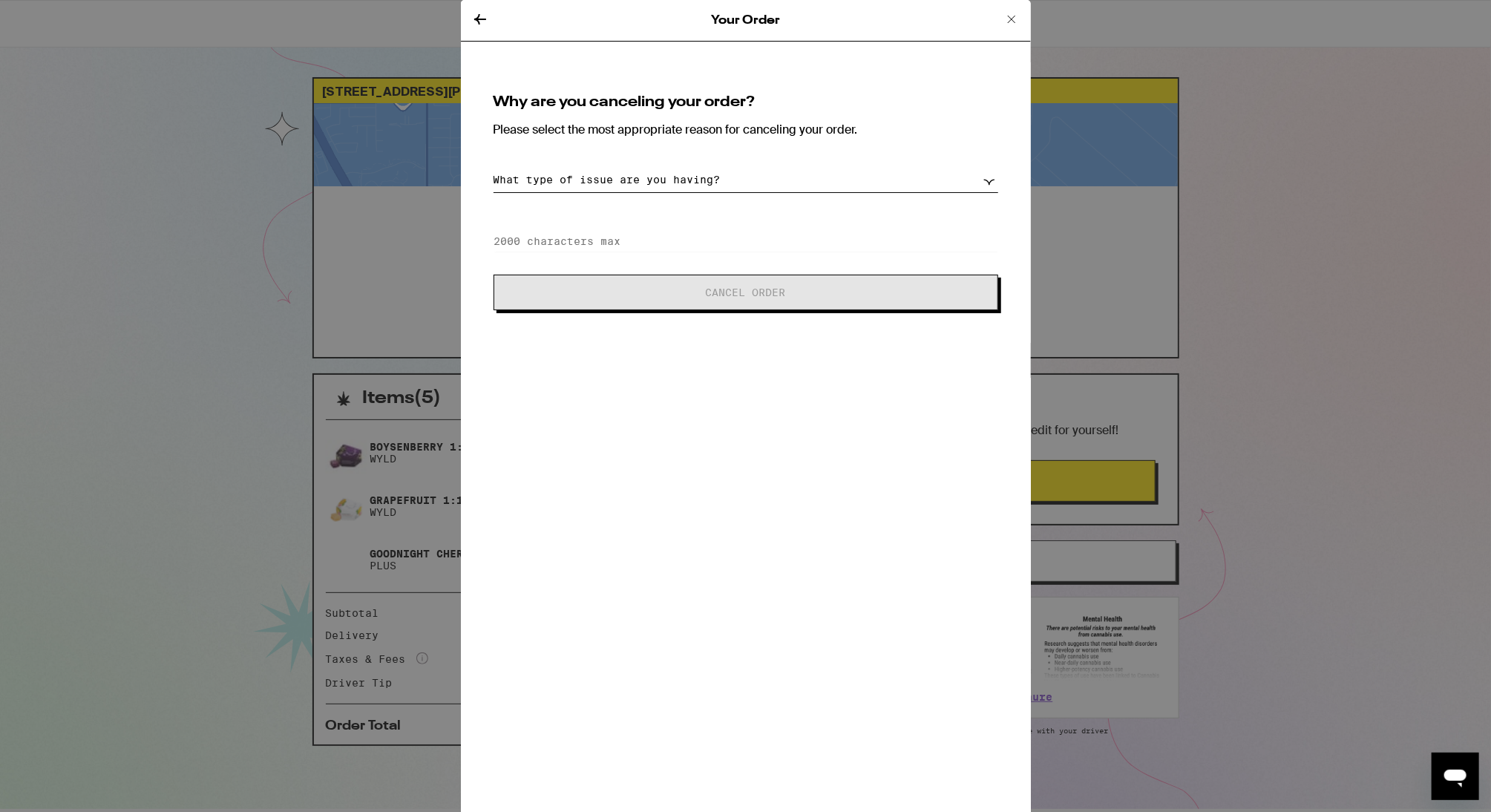
select select "long-eta"
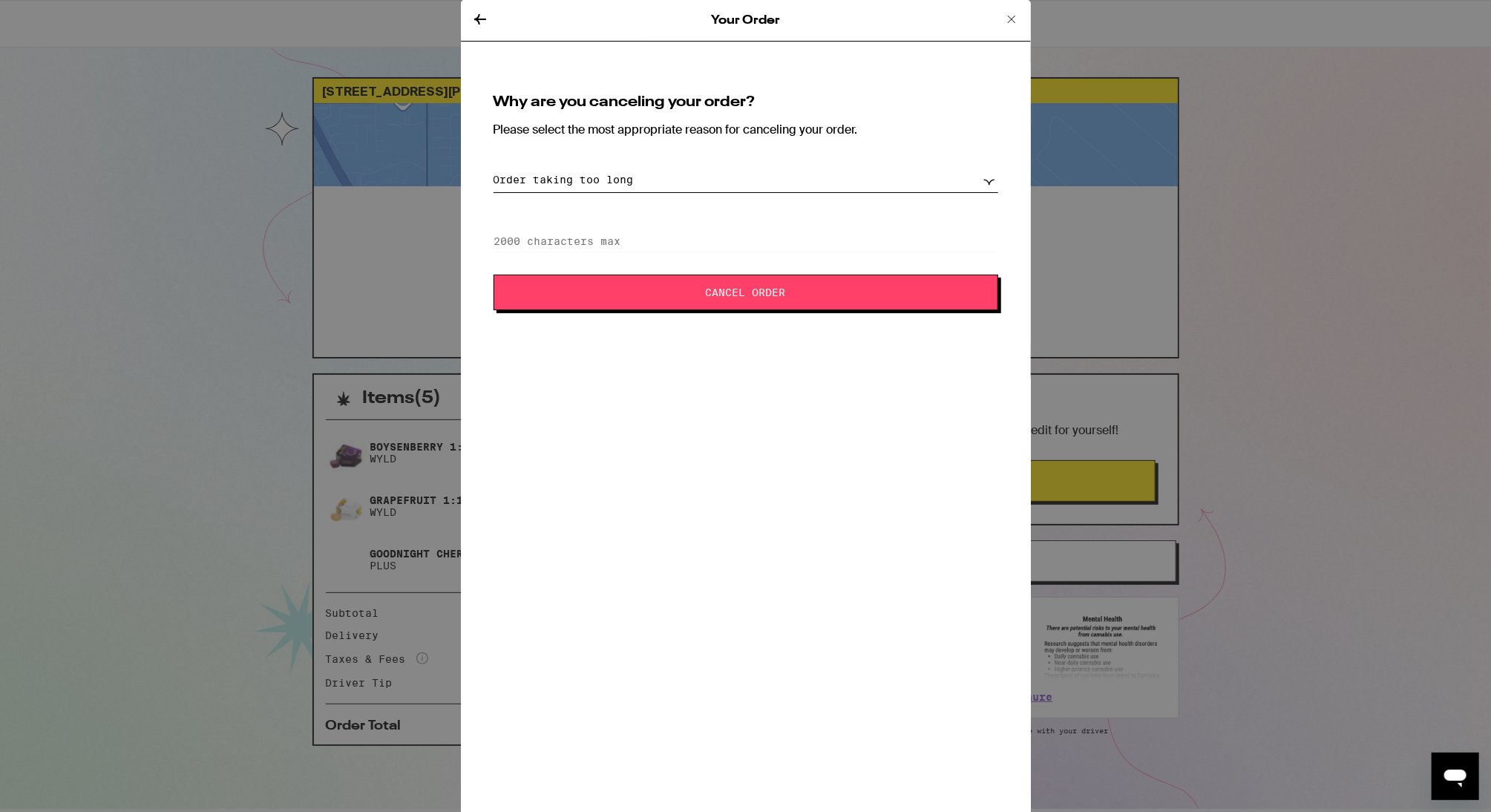
click at [660, 288] on span "Cancel Order" at bounding box center [745, 292] width 385 height 11
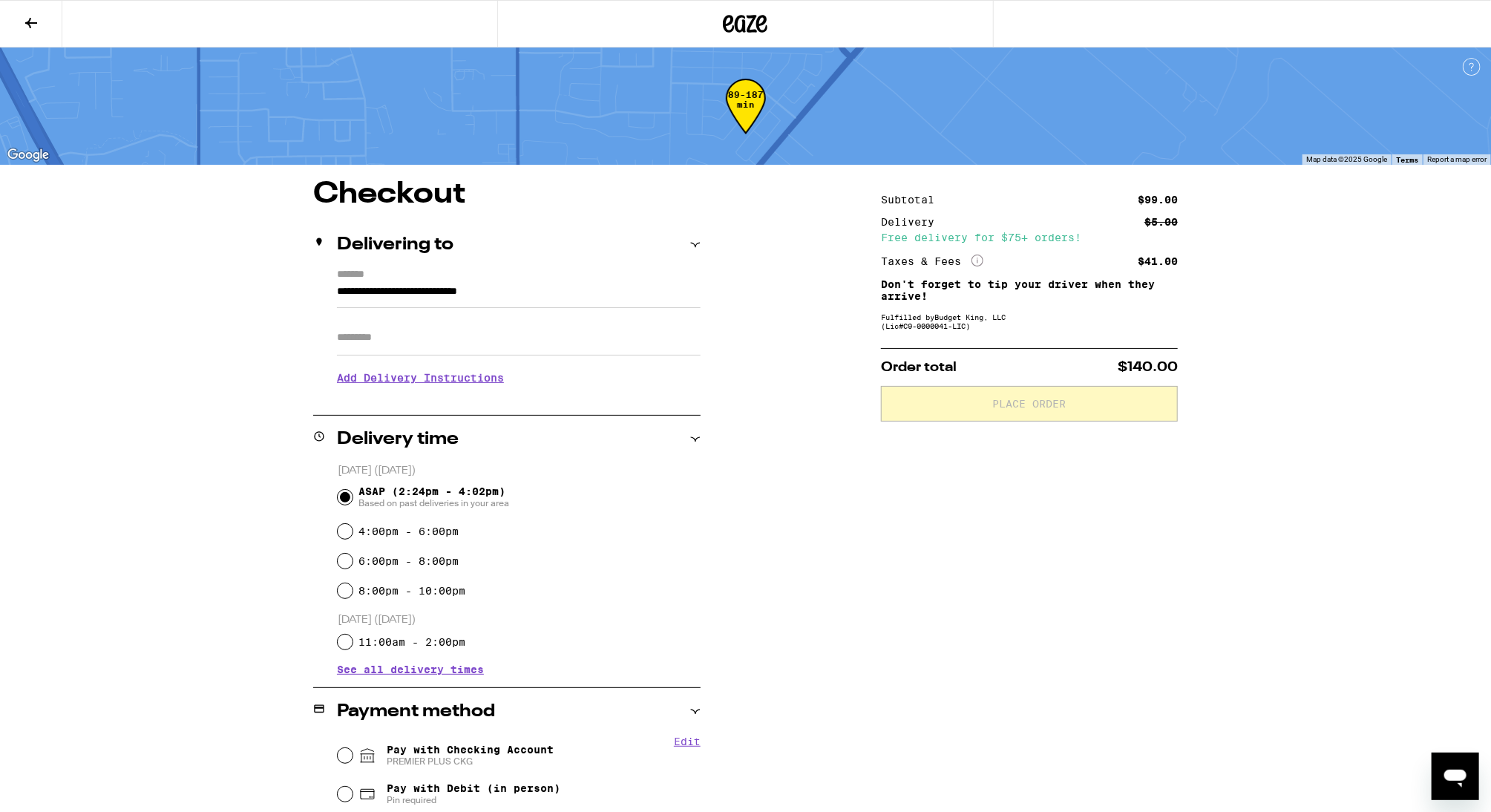
click at [256, 630] on div "**********" at bounding box center [746, 625] width 1069 height 891
click at [229, 567] on div "**********" at bounding box center [746, 625] width 1069 height 891
